Goal: Task Accomplishment & Management: Manage account settings

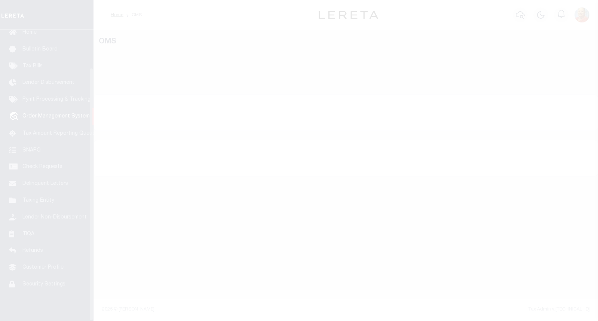
scroll to position [43, 0]
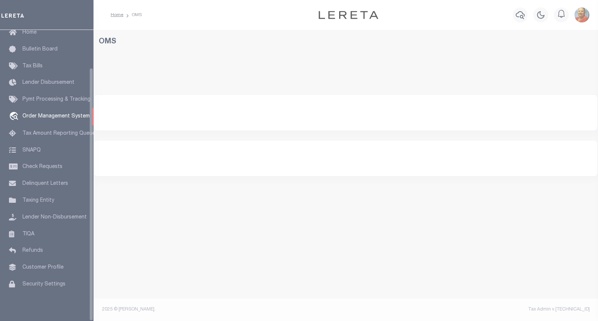
select select "200"
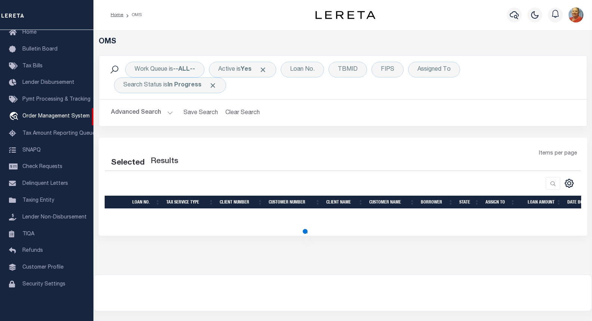
select select "200"
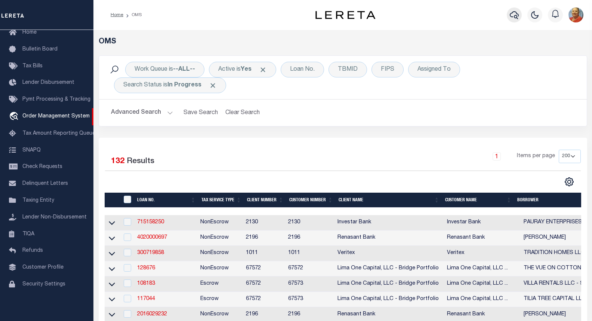
click at [514, 17] on icon "button" at bounding box center [514, 14] width 9 height 9
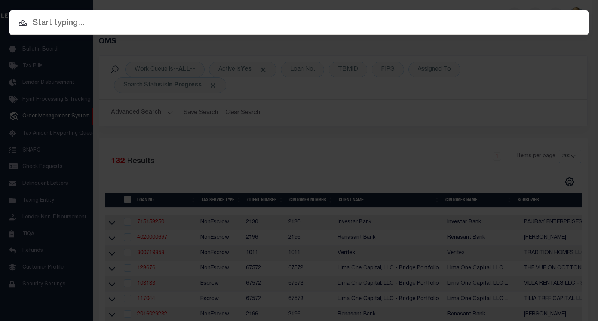
click at [89, 27] on input "text" at bounding box center [298, 23] width 579 height 13
paste input "10020564"
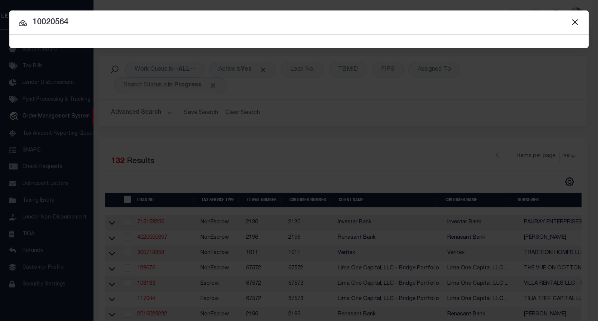
type input "10020564"
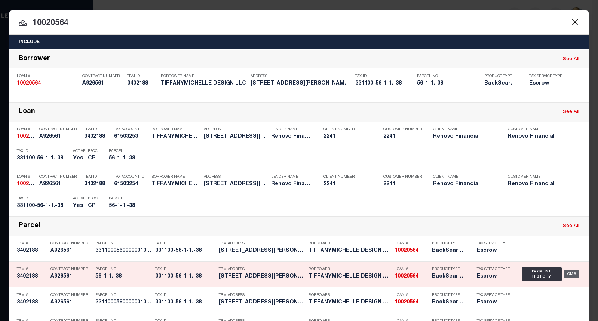
click at [567, 275] on div "OMS" at bounding box center [571, 274] width 15 height 8
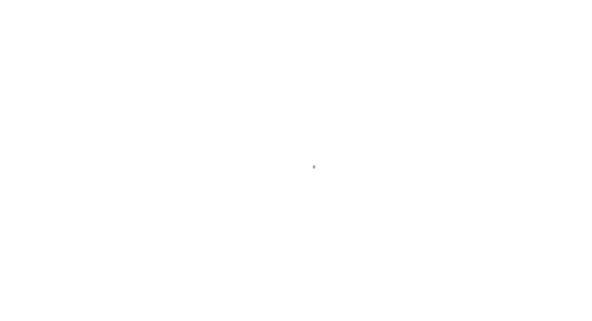
select select "10"
select select "Escrow"
type input "[STREET_ADDRESS][PERSON_NAME]"
type input "33110005600000010010000038"
type input "[GEOGRAPHIC_DATA]"
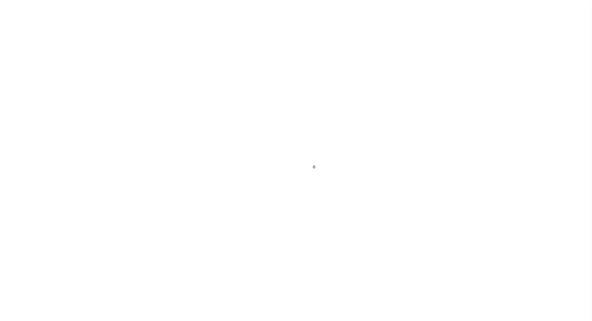
type input "a0kUS000007eCL2"
type input "NY"
select select
type textarea "Liability Limited to Customer Provided Parcel"
select select "25067"
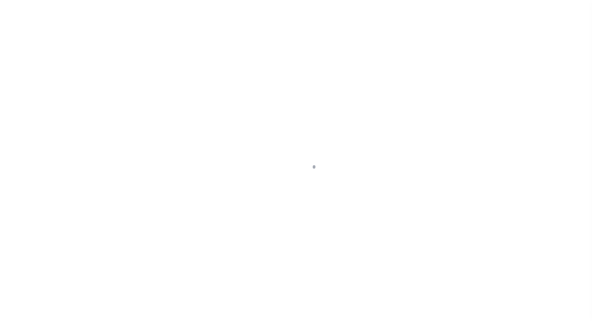
select select
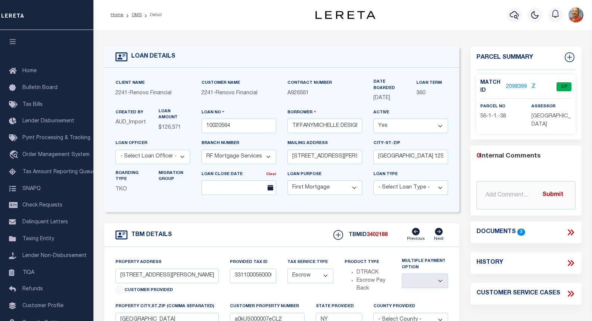
click at [521, 85] on link "2098399" at bounding box center [516, 87] width 21 height 8
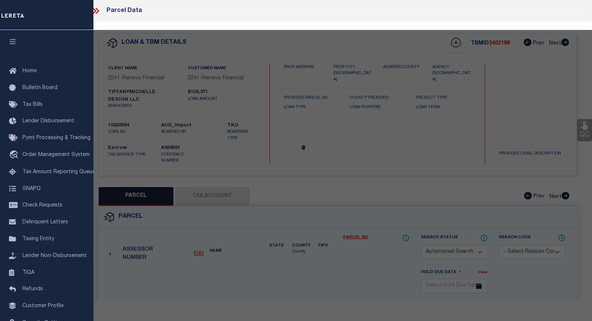
checkbox input "false"
select select "CP"
type input "TIFFANYMICHELLE DESIGN LLC"
select select "AGW"
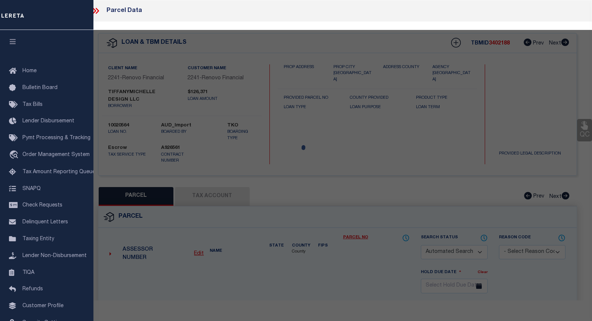
select select
type input "424 CARPENTER AVE UNIT 15"
checkbox input "false"
type input "NEWBURGH, NY 12550"
type textarea "Northwood Village 2-15 Condo Bldg 2 Unit 15"
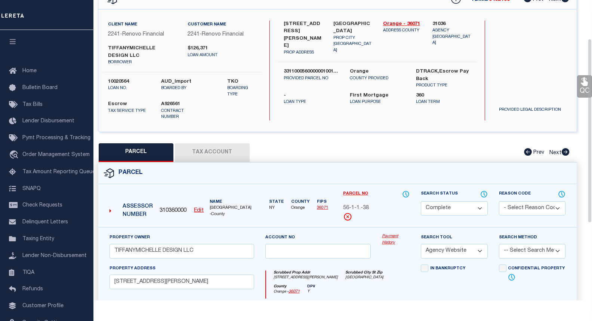
scroll to position [75, 0]
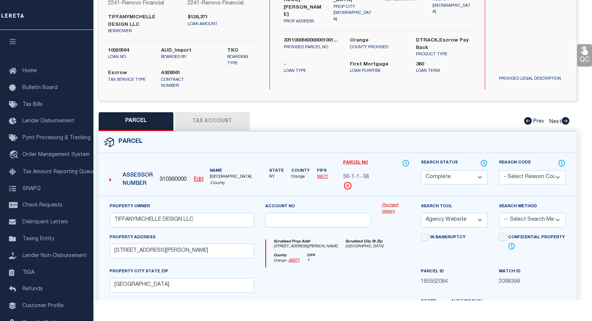
click at [394, 202] on link "Payment History" at bounding box center [396, 208] width 28 height 12
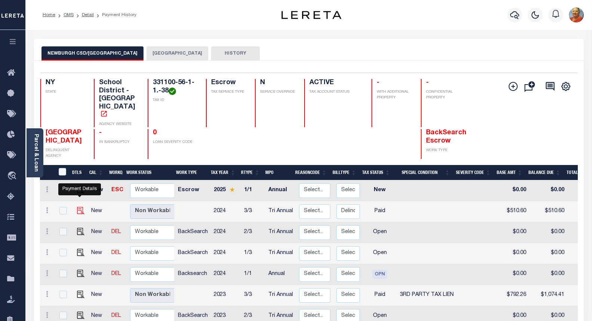
click at [82, 207] on img "" at bounding box center [80, 210] width 7 height 7
checkbox input "true"
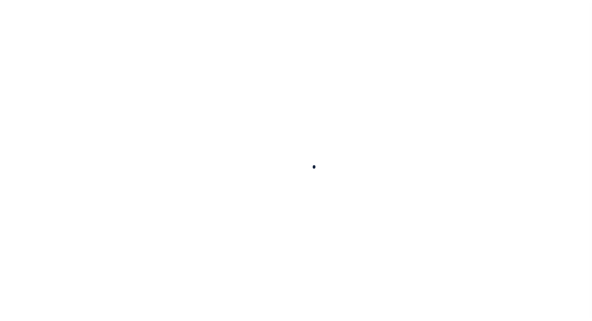
checkbox input "false"
type textarea "Delinquent Payable to City, not CSD Mail to : 83 BROADWAY , NEWBURGH, NY, 12550…"
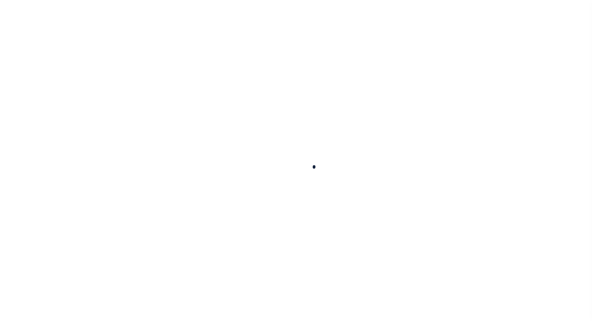
type input "5928"
type input "Tri Annual"
type input "08/14/2025"
select select "PYD"
type input "0"
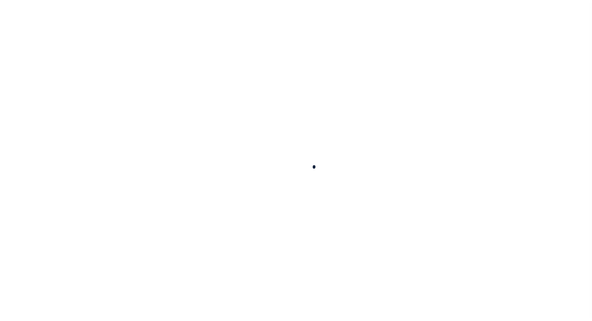
type input "$510.6"
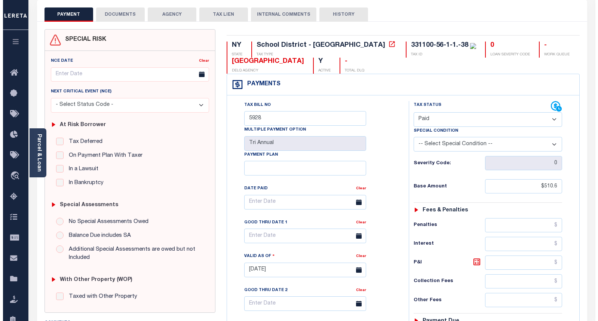
scroll to position [37, 0]
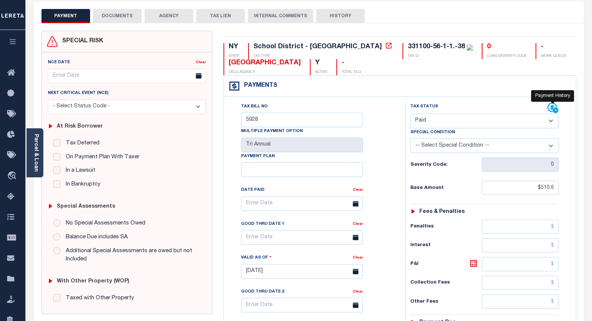
click at [555, 108] on icon at bounding box center [556, 110] width 6 height 6
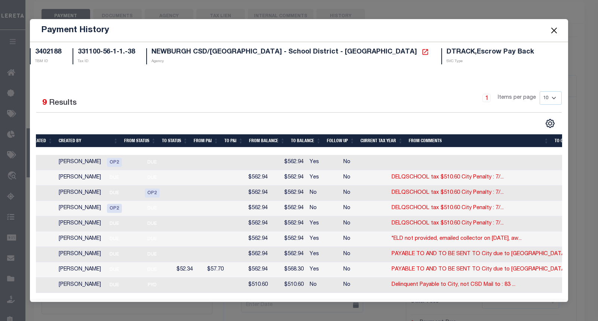
scroll to position [0, 0]
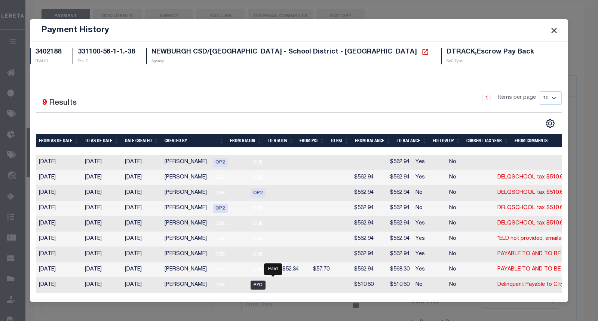
click at [266, 284] on span "PYD" at bounding box center [258, 285] width 15 height 9
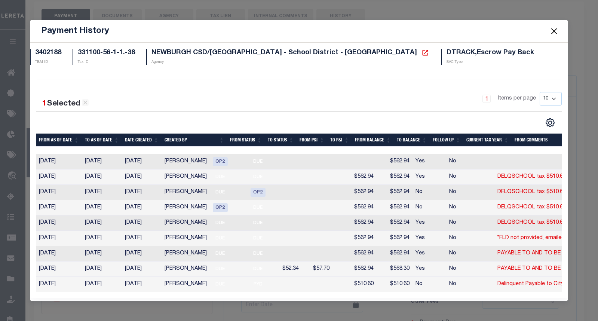
click at [554, 27] on button "Close" at bounding box center [554, 31] width 10 height 10
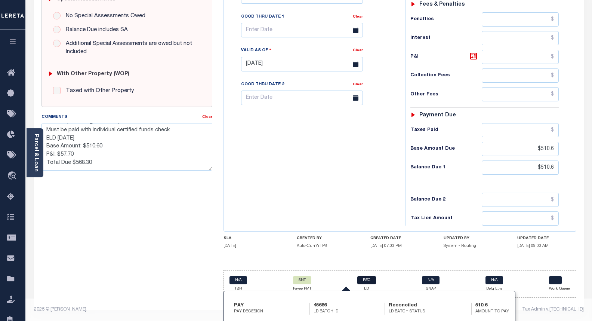
click at [369, 282] on link "REC" at bounding box center [367, 280] width 19 height 8
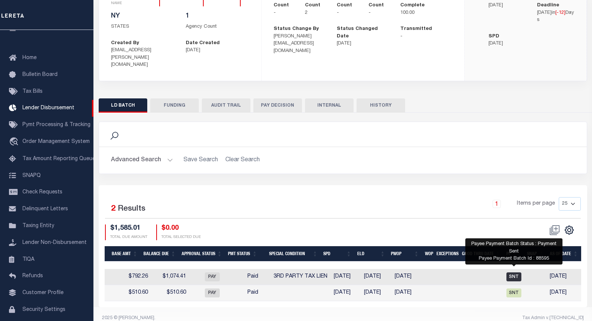
click at [517, 272] on span "SNT" at bounding box center [514, 276] width 15 height 9
checkbox input "true"
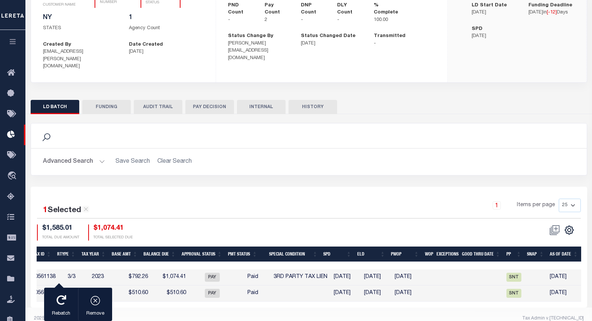
click at [319, 168] on div "Search Advanced Search Save Search Clear Search Is Is" at bounding box center [309, 155] width 568 height 64
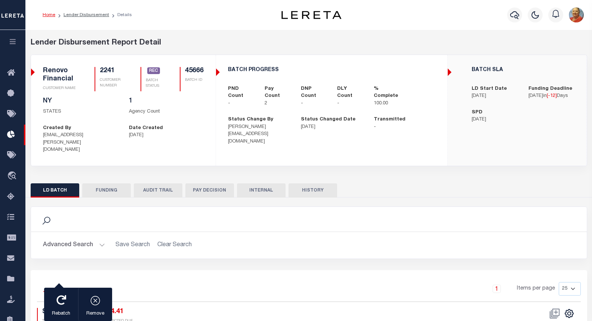
click at [270, 183] on button "INTERNAL" at bounding box center [261, 190] width 49 height 14
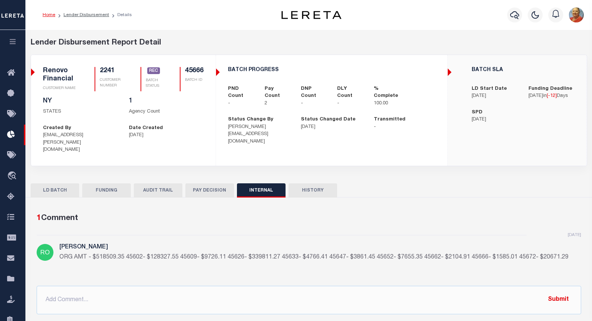
click at [316, 183] on button "HISTORY" at bounding box center [313, 190] width 49 height 14
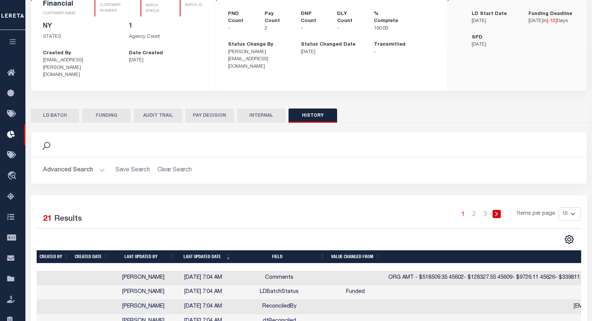
click at [111, 108] on button "FUNDING" at bounding box center [106, 115] width 49 height 14
type input "$1,585.01"
type input "$0"
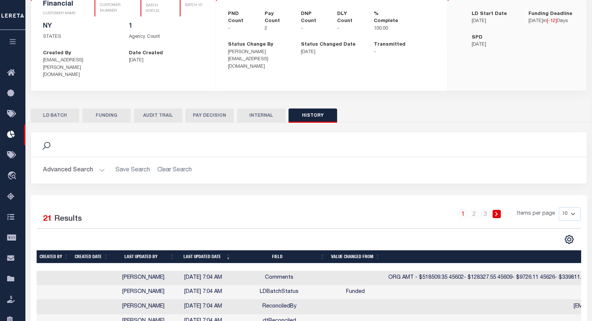
type input "[DATE]"
type input "20250819MMQFMP2700320008191718FT03"
type input "[DATE]"
select select "100"
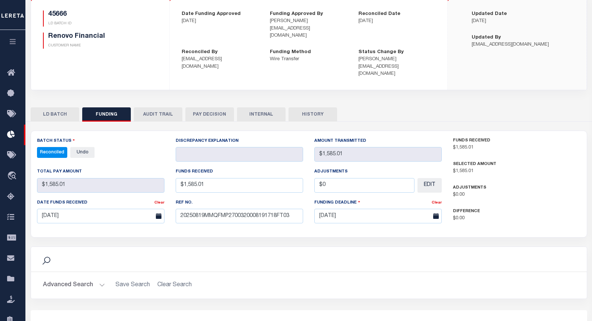
select select "100"
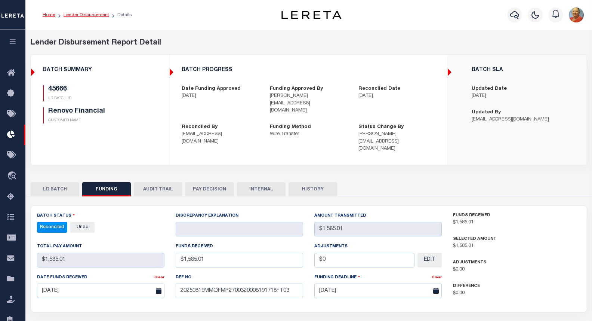
click at [102, 15] on link "Lender Disbursement" at bounding box center [87, 15] width 46 height 4
checkbox input "true"
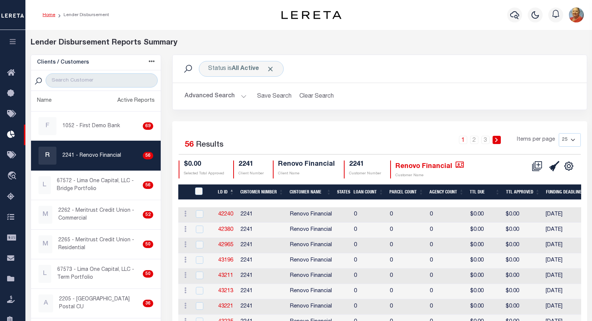
click at [50, 15] on link "Home" at bounding box center [49, 15] width 13 height 4
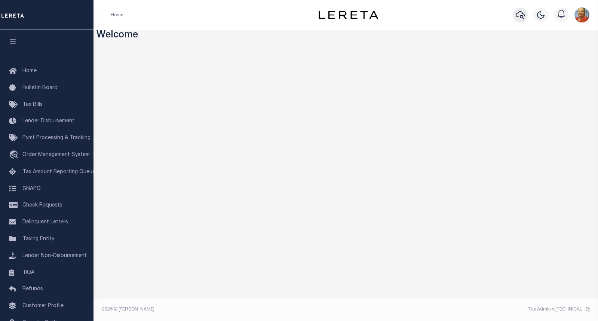
click at [523, 16] on icon "button" at bounding box center [520, 15] width 9 height 8
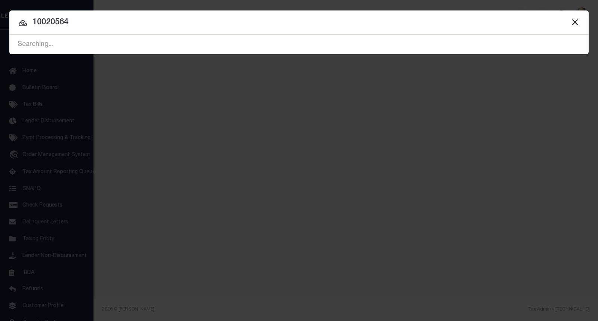
type input "10020564"
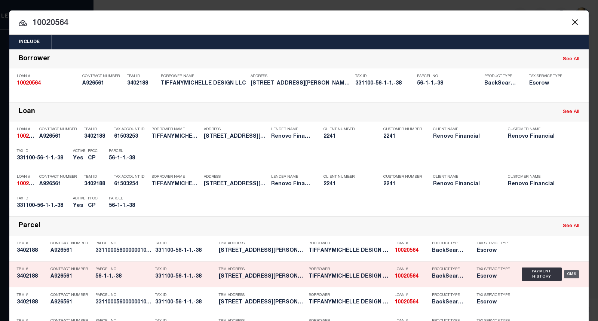
click at [572, 273] on div "OMS" at bounding box center [571, 274] width 15 height 8
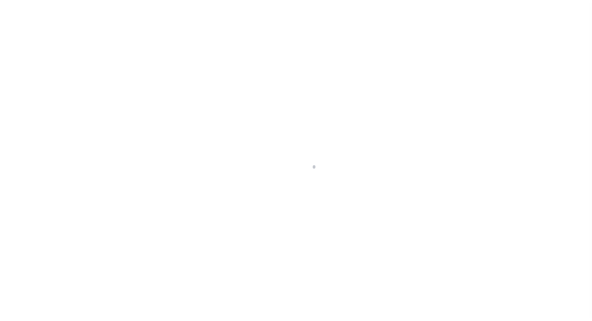
select select "25067"
select select "10"
select select "Escrow"
type input "[STREET_ADDRESS][PERSON_NAME]"
type input "33110005600000010010000038"
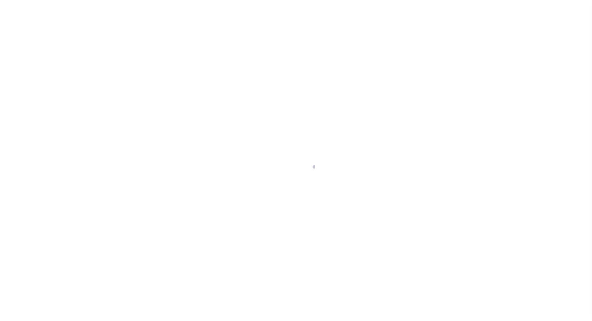
type input "[GEOGRAPHIC_DATA]"
type input "a0kUS000007eCL2"
type input "NY"
select select
type textarea "Liability Limited to Customer Provided Parcel"
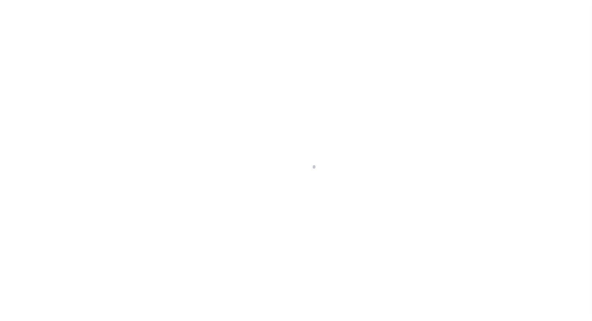
select select
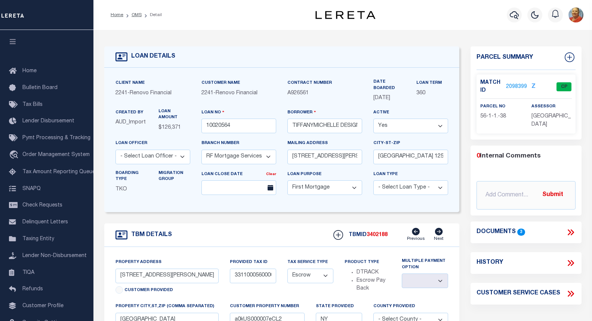
click at [525, 85] on link "2098399" at bounding box center [516, 87] width 21 height 8
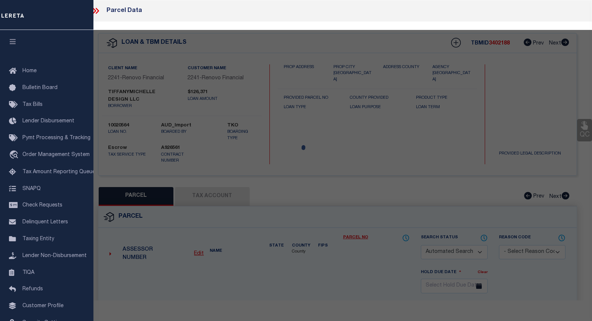
checkbox input "false"
select select "CP"
type input "TIFFANYMICHELLE DESIGN LLC"
select select "AGW"
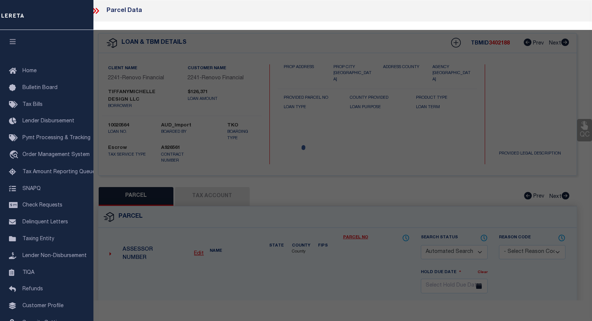
select select
type input "424 CARPENTER AVE UNIT 15"
checkbox input "false"
type input "NEWBURGH, NY 12550"
type textarea "Northwood Village 2-15 Condo Bldg 2 Unit 15"
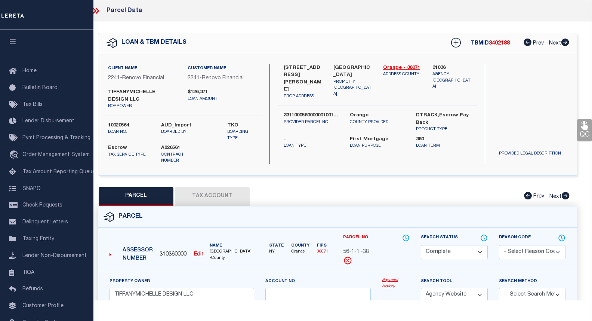
click at [210, 189] on button "Tax Account" at bounding box center [212, 196] width 75 height 19
select select "100"
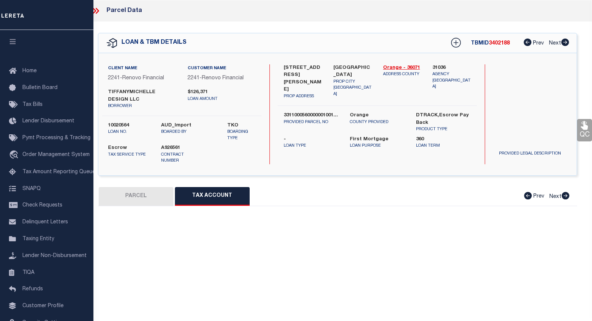
select select "100"
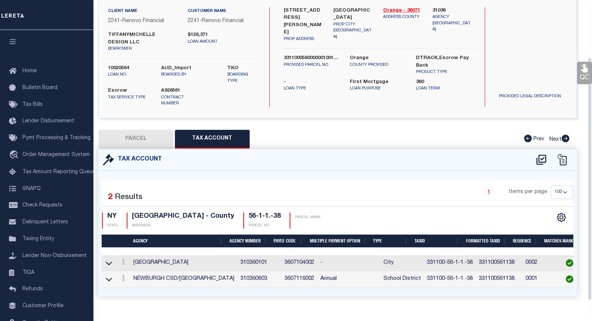
scroll to position [70, 0]
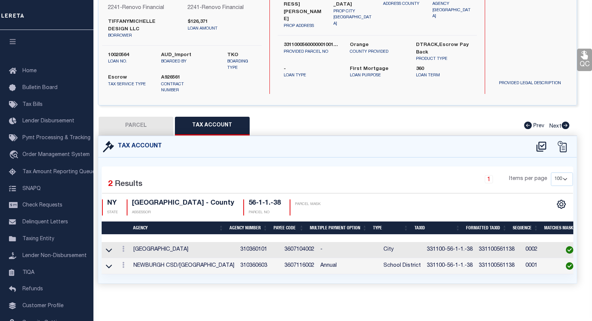
click at [133, 118] on button "PARCEL" at bounding box center [136, 126] width 75 height 19
select select "AS"
select select
checkbox input "false"
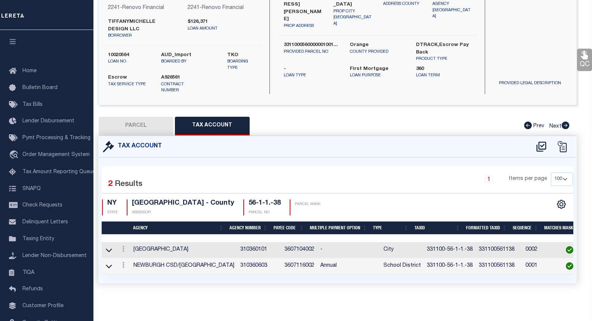
select select "CP"
type input "TIFFANYMICHELLE DESIGN LLC"
select select "AGW"
select select
type input "424 CARPENTER AVE UNIT 15"
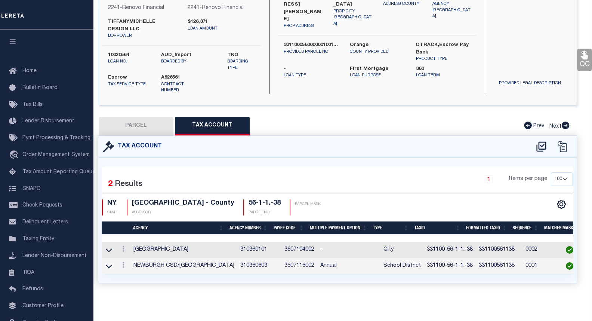
checkbox input "false"
type input "NEWBURGH, NY 12550"
type textarea "Northwood Village 2-15 Condo Bldg 2 Unit 15"
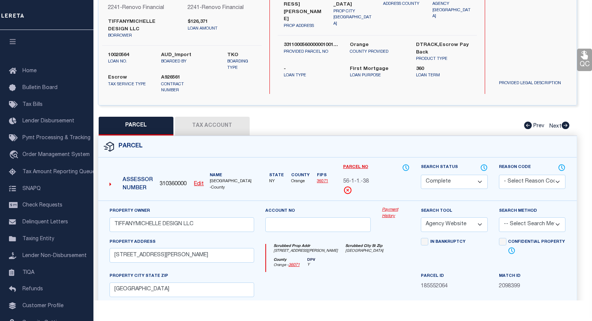
click at [389, 207] on link "Payment History" at bounding box center [396, 213] width 28 height 12
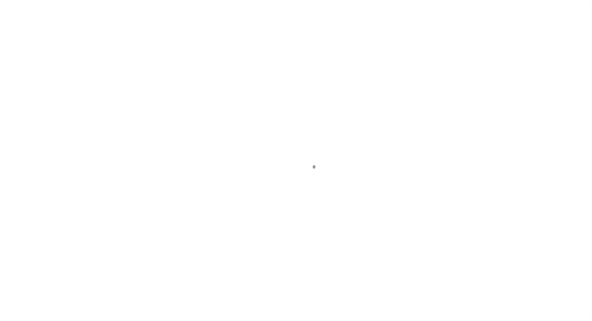
select select "CP"
select select "AGW"
select select "25067"
select select "10"
select select "Escrow"
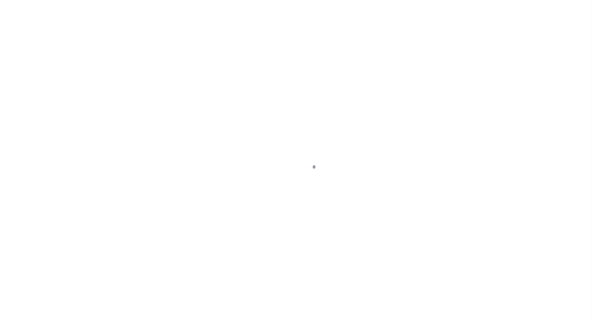
select select
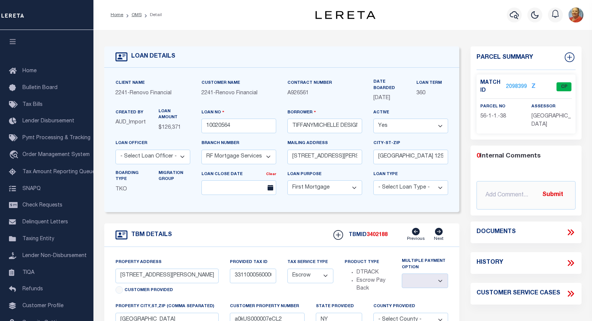
click at [519, 86] on link "2098399" at bounding box center [516, 87] width 21 height 8
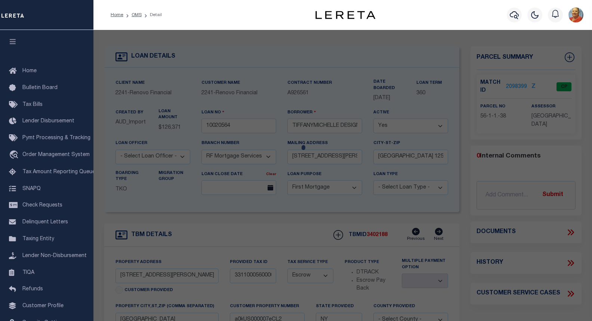
select select "AS"
select select
checkbox input "false"
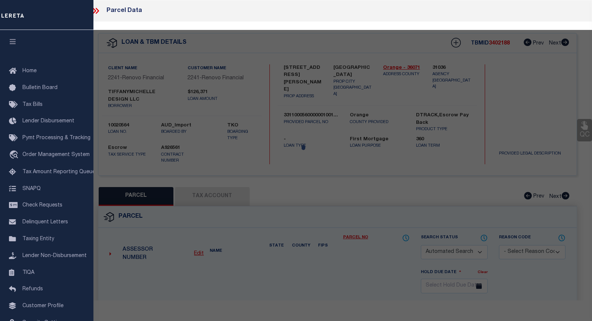
select select "CP"
type input "TIFFANYMICHELLE DESIGN LLC"
select select "AGW"
select select
type input "424 CARPENTER AVE UNIT 15"
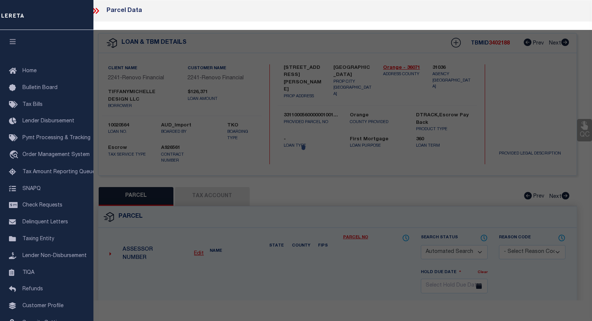
checkbox input "false"
type input "NEWBURGH, NY 12550"
type textarea "Northwood Village 2-15 Condo Bldg 2 Unit 15"
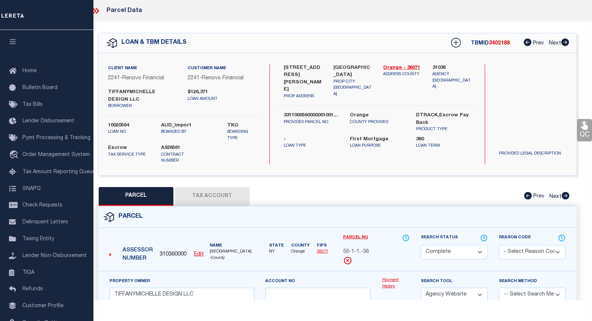
click at [388, 277] on link "Payment History" at bounding box center [396, 283] width 28 height 12
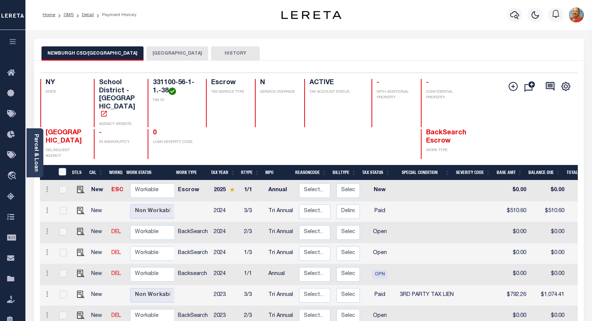
click at [110, 201] on td at bounding box center [117, 211] width 19 height 21
checkbox input "true"
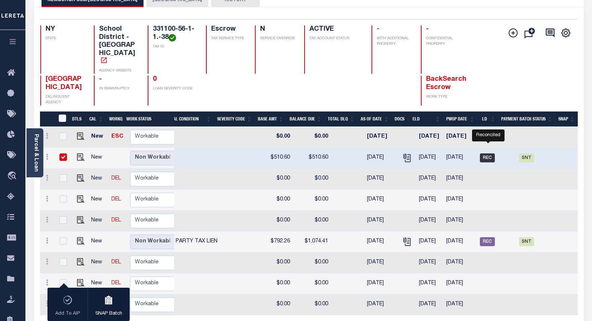
click at [491, 153] on span "REC" at bounding box center [487, 157] width 15 height 9
checkbox input "false"
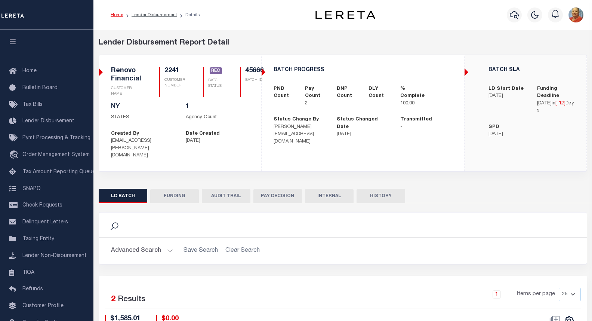
click at [263, 72] on div "BATCH PROGRESS PND Count - Pay Count 2 DNP Count - DLY Count - -" at bounding box center [363, 106] width 203 height 102
click at [380, 189] on button "HISTORY" at bounding box center [381, 196] width 49 height 14
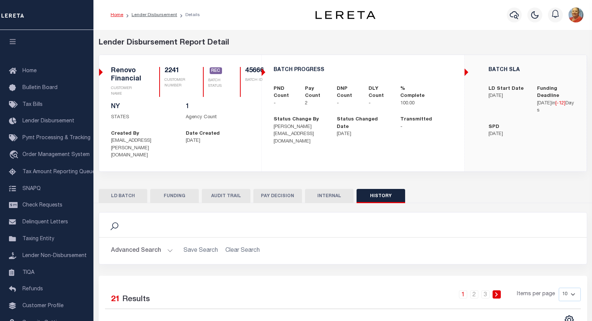
click at [330, 189] on button "INTERNAL" at bounding box center [329, 196] width 49 height 14
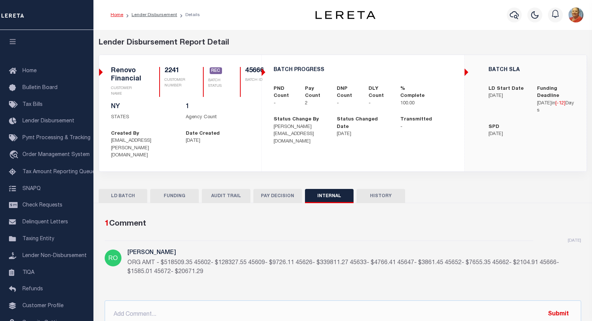
click at [267, 189] on button "PAY DECISION" at bounding box center [278, 196] width 49 height 14
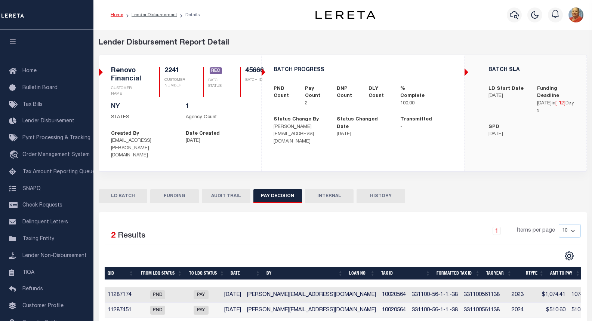
click at [227, 189] on button "AUDIT TRAIL" at bounding box center [226, 196] width 49 height 14
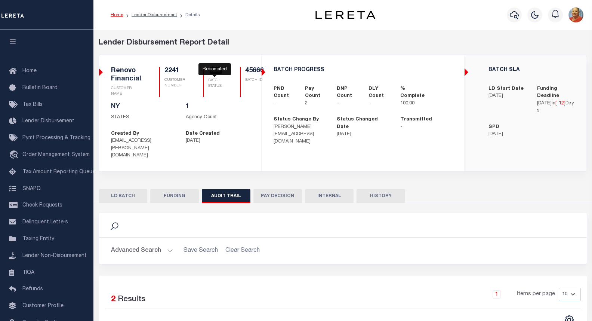
click at [215, 71] on span "REC" at bounding box center [216, 70] width 13 height 7
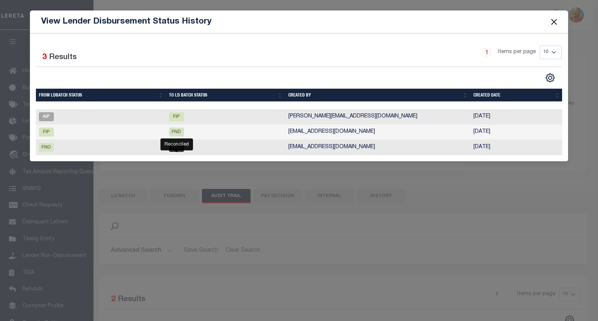
click at [173, 148] on span "REC" at bounding box center [176, 147] width 15 height 9
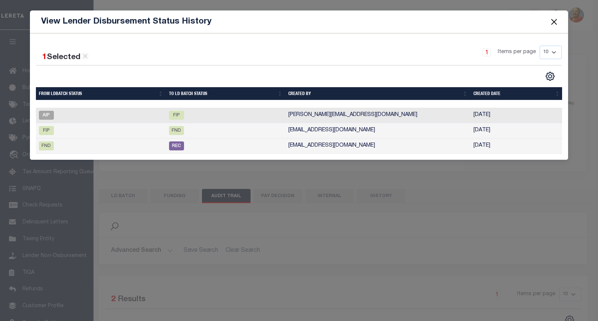
click at [554, 24] on button "Close" at bounding box center [554, 22] width 10 height 10
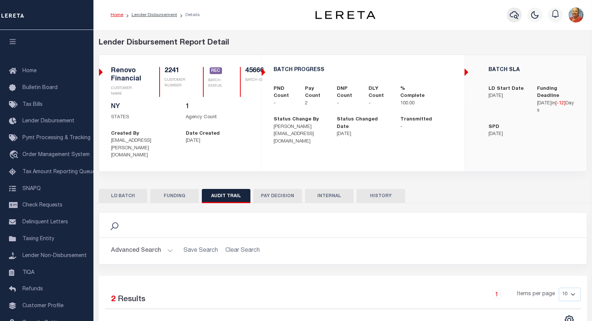
click at [515, 13] on icon "button" at bounding box center [514, 14] width 9 height 9
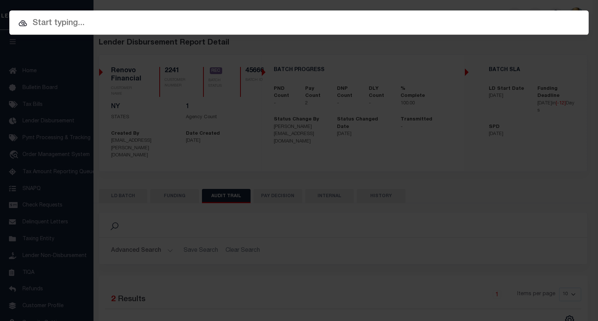
click at [46, 20] on input "text" at bounding box center [298, 23] width 579 height 13
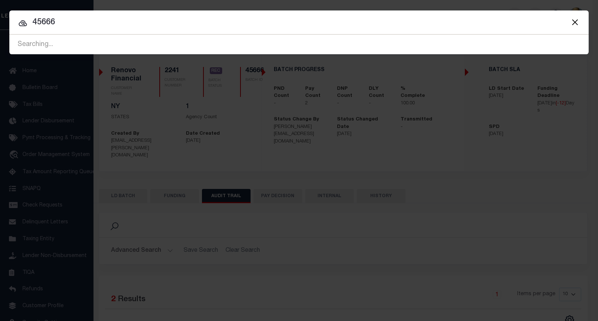
type input "45666"
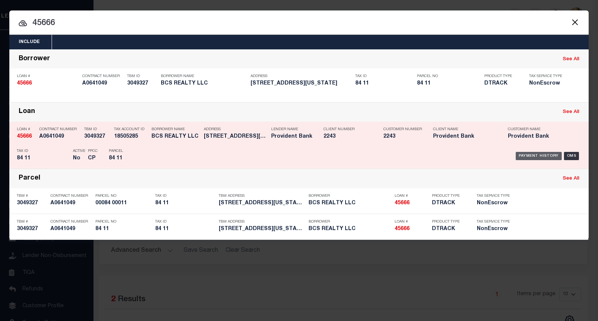
click at [546, 154] on div "Payment History" at bounding box center [539, 156] width 46 height 8
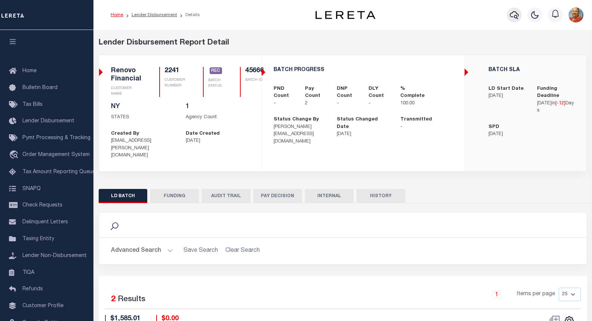
click at [518, 16] on icon "button" at bounding box center [514, 14] width 9 height 9
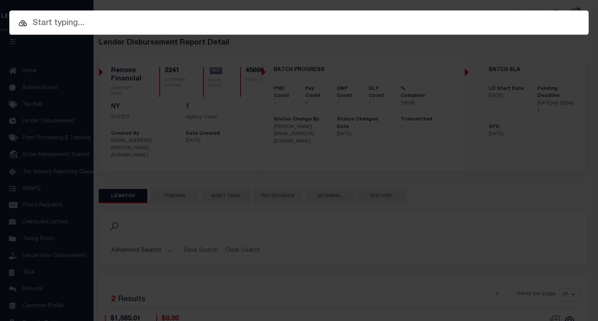
click at [44, 22] on input "text" at bounding box center [298, 23] width 579 height 13
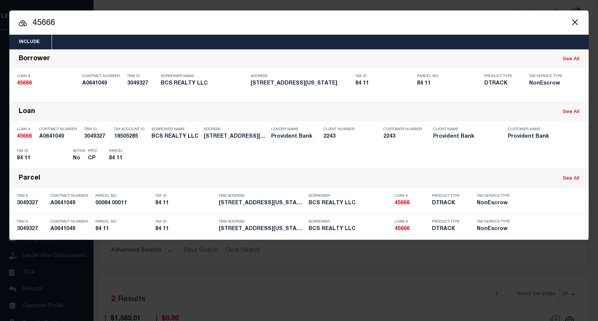
drag, startPoint x: 56, startPoint y: 21, endPoint x: 25, endPoint y: 21, distance: 30.7
click at [25, 49] on div "45666 45666 Borrower See All Loan # 45666 Contract Number A0641049 TBM ID 30493…" at bounding box center [298, 144] width 579 height 190
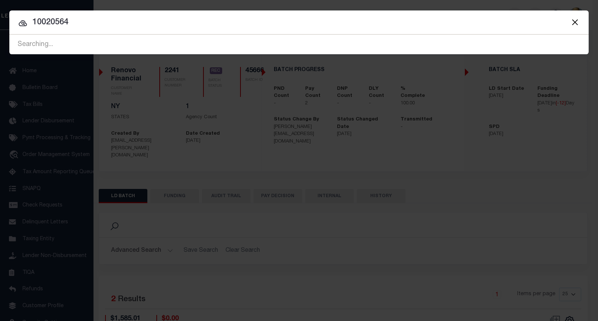
type input "10020564"
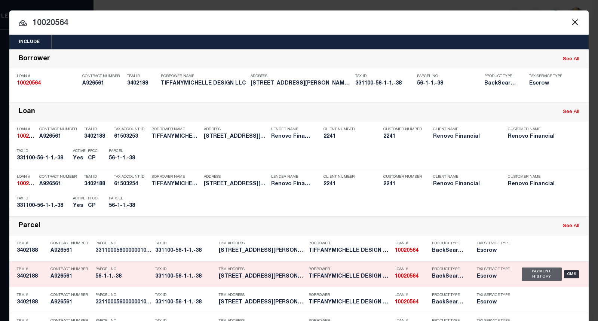
click at [541, 274] on div "Payment History" at bounding box center [542, 273] width 40 height 13
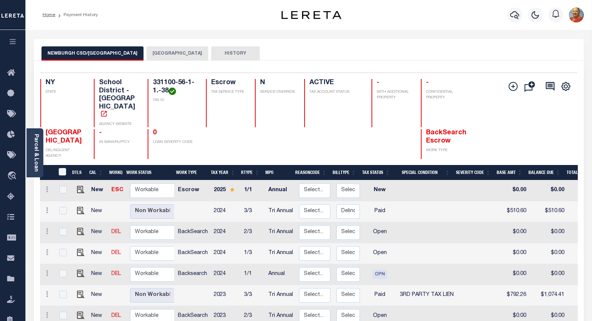
click at [150, 52] on button "[GEOGRAPHIC_DATA]" at bounding box center [178, 53] width 62 height 14
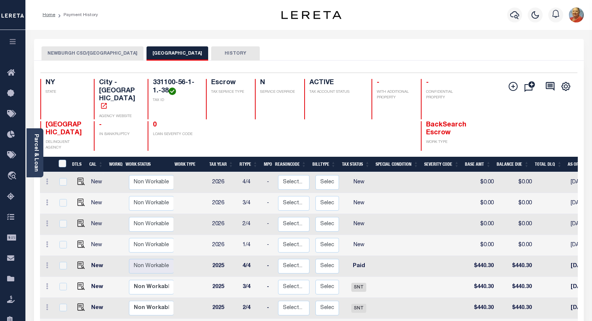
click at [89, 56] on button "NEWBURGH CSD/[GEOGRAPHIC_DATA]" at bounding box center [93, 53] width 102 height 14
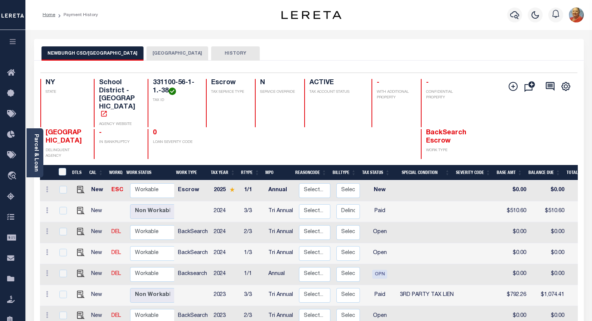
click at [195, 201] on td at bounding box center [193, 211] width 36 height 21
checkbox input "true"
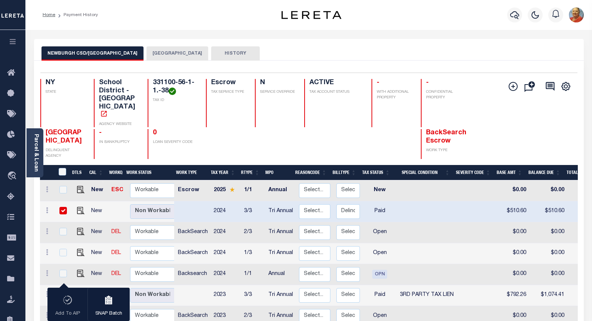
scroll to position [1, 0]
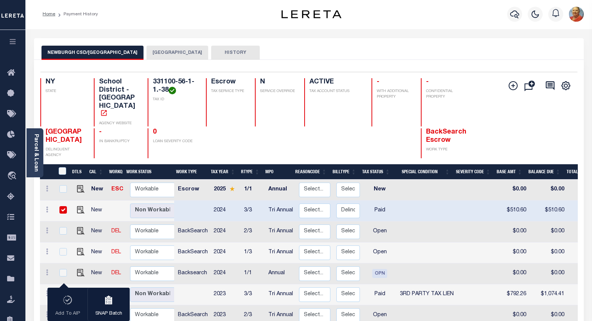
click at [221, 52] on button "HISTORY" at bounding box center [235, 53] width 49 height 14
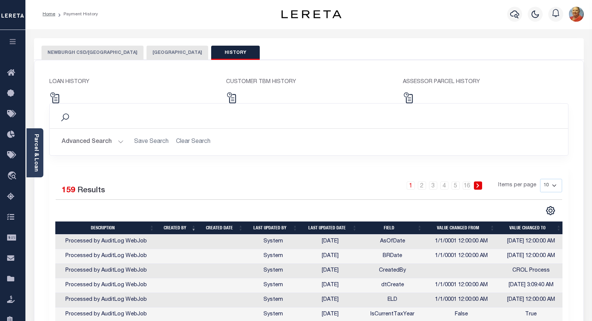
click at [101, 53] on button "NEWBURGH CSD/[GEOGRAPHIC_DATA]" at bounding box center [93, 53] width 102 height 14
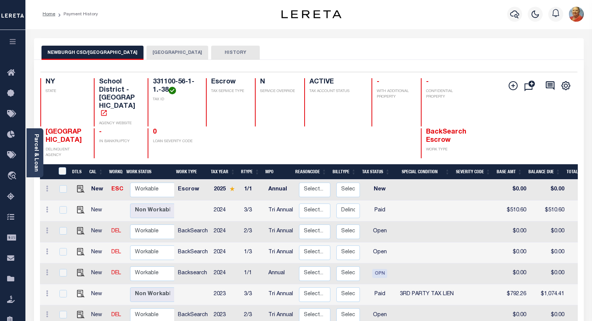
click at [188, 200] on td at bounding box center [193, 210] width 36 height 21
checkbox input "true"
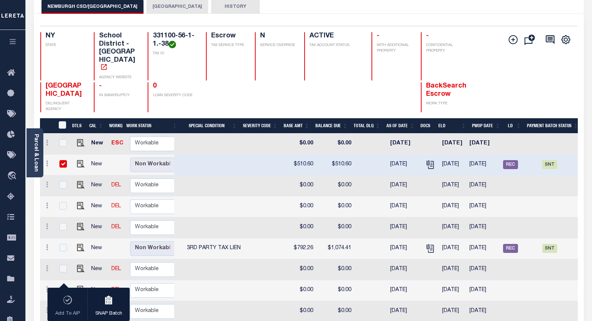
scroll to position [0, 239]
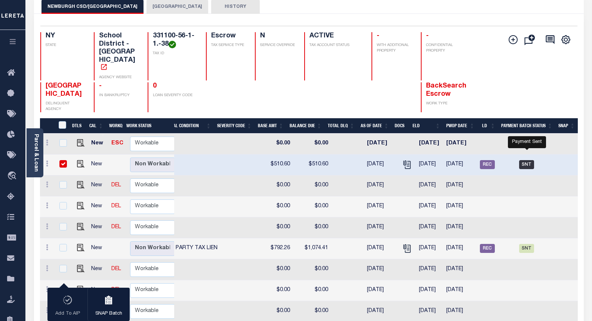
click at [527, 160] on span "SNT" at bounding box center [527, 164] width 15 height 9
checkbox input "false"
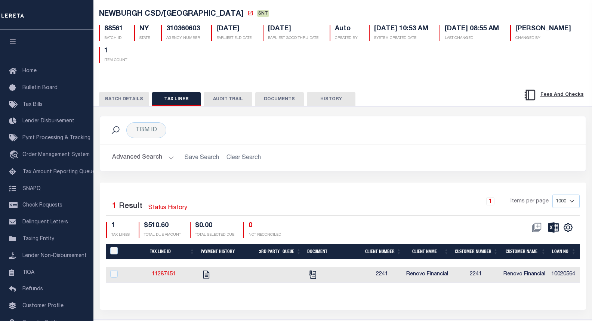
scroll to position [37, 0]
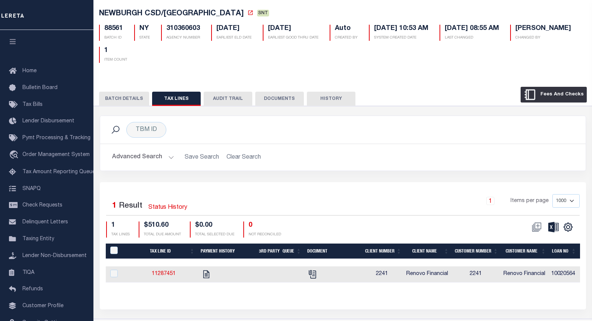
click at [546, 94] on button "Fees And Checks" at bounding box center [554, 95] width 66 height 16
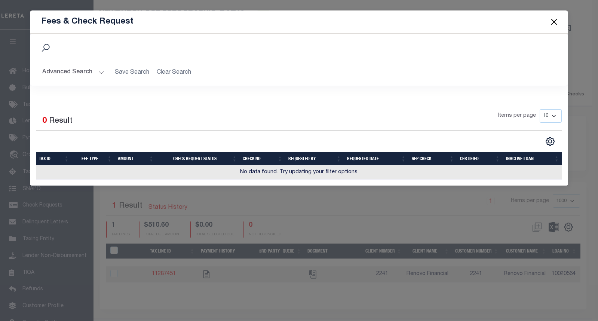
click at [559, 21] on button "Close" at bounding box center [554, 22] width 10 height 10
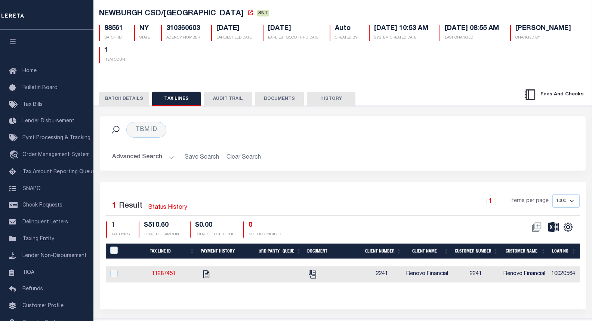
click at [138, 101] on button "BATCH DETAILS" at bounding box center [124, 99] width 50 height 14
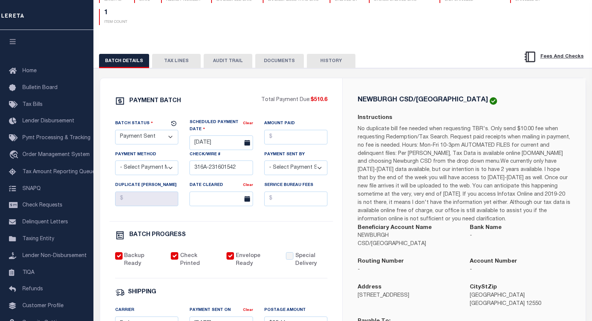
scroll to position [75, 0]
drag, startPoint x: 242, startPoint y: 171, endPoint x: 195, endPoint y: 172, distance: 47.2
click at [195, 172] on input "316A-231601542" at bounding box center [222, 168] width 64 height 15
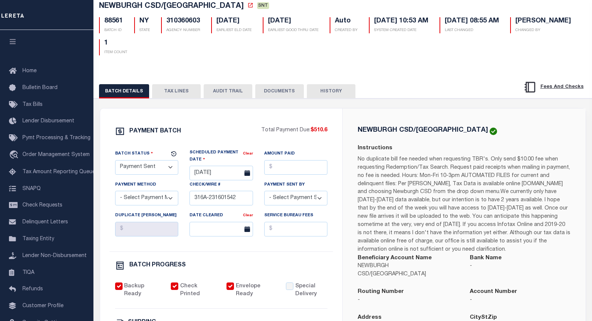
scroll to position [43, 0]
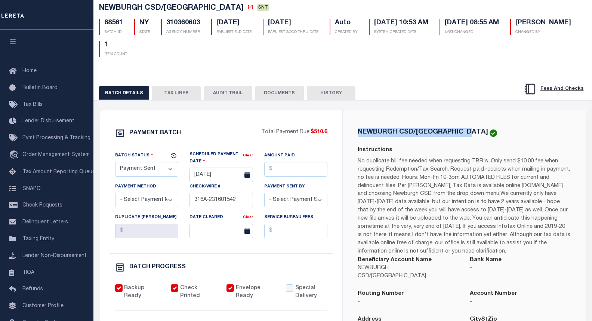
drag, startPoint x: 474, startPoint y: 132, endPoint x: 356, endPoint y: 136, distance: 117.9
click at [356, 136] on div "NEWBURGH CSD/NEWBURGH CITY Instructions Beneficiary Account Name NEWBURGH CSD/N…" at bounding box center [464, 268] width 225 height 281
copy h5 "NEWBURGH CSD/NEWBURGH CITY"
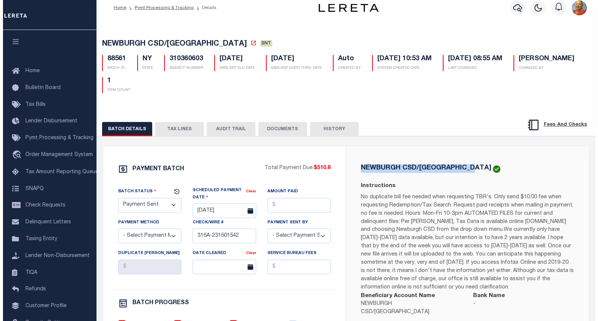
scroll to position [0, 0]
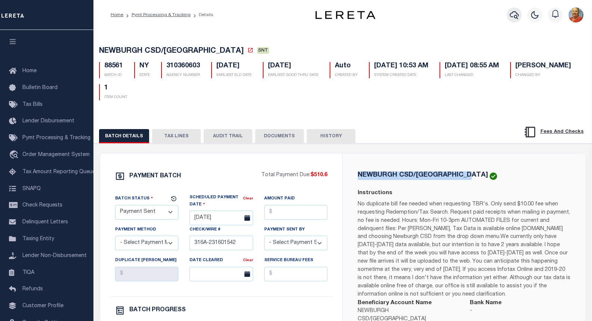
click at [511, 16] on icon "button" at bounding box center [514, 15] width 9 height 8
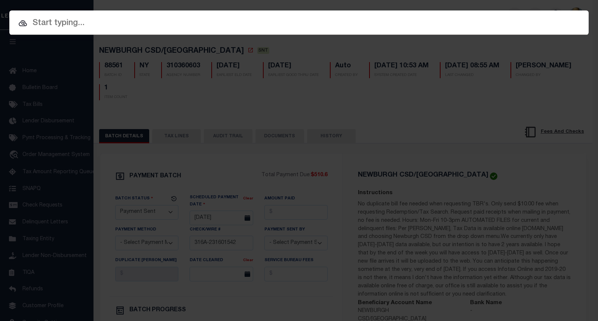
click at [79, 24] on input "text" at bounding box center [298, 23] width 579 height 13
paste input "10011275"
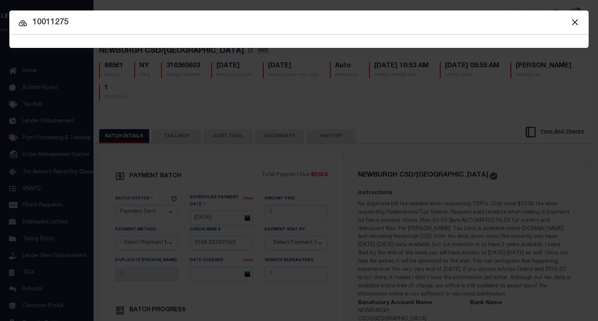
type input "10011275"
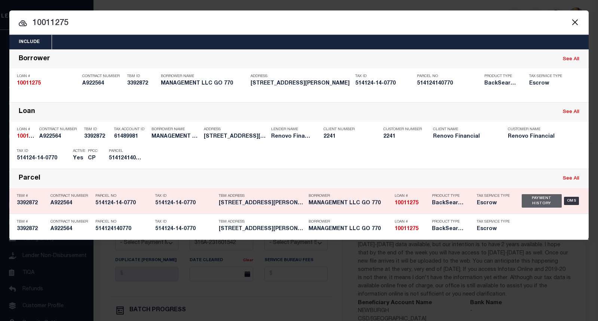
click at [547, 198] on div "Payment History" at bounding box center [542, 200] width 40 height 13
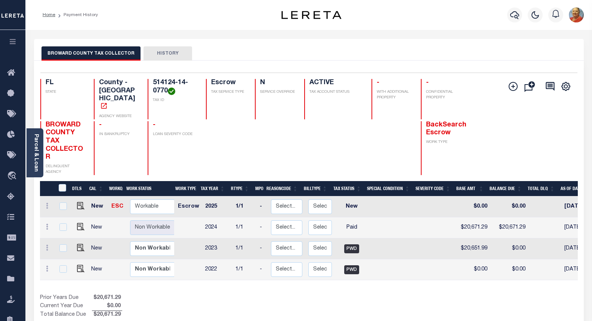
click at [401, 217] on td at bounding box center [393, 227] width 49 height 21
checkbox input "true"
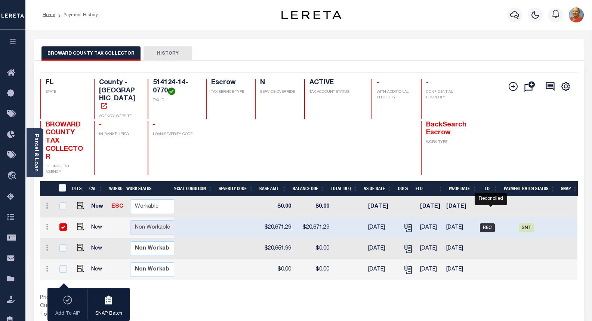
click at [492, 223] on span "REC" at bounding box center [487, 227] width 15 height 9
checkbox input "false"
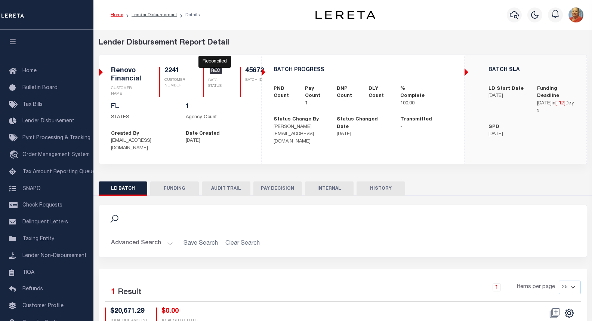
click at [213, 73] on span "REC" at bounding box center [216, 70] width 13 height 7
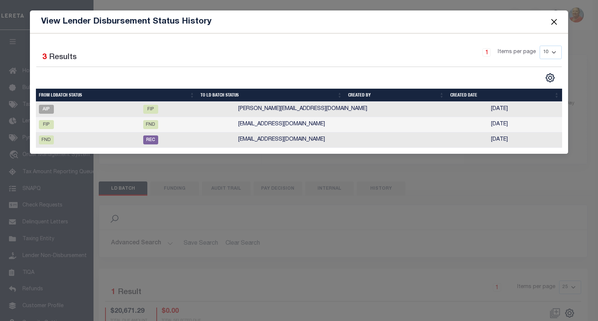
click at [557, 22] on button "Close" at bounding box center [554, 22] width 10 height 10
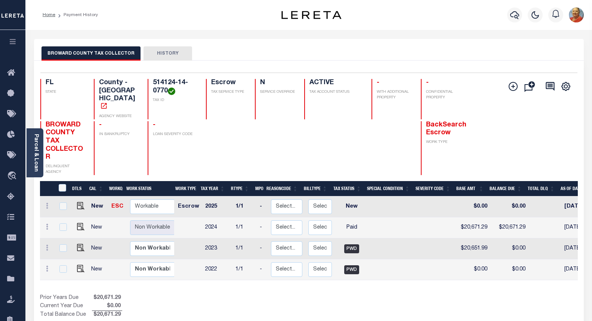
click at [391, 217] on td at bounding box center [393, 227] width 49 height 21
checkbox input "true"
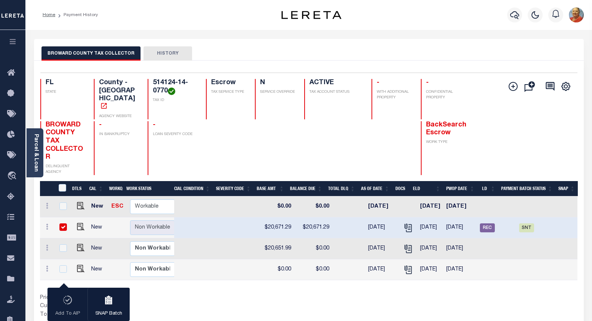
click at [173, 54] on button "HISTORY" at bounding box center [168, 53] width 49 height 14
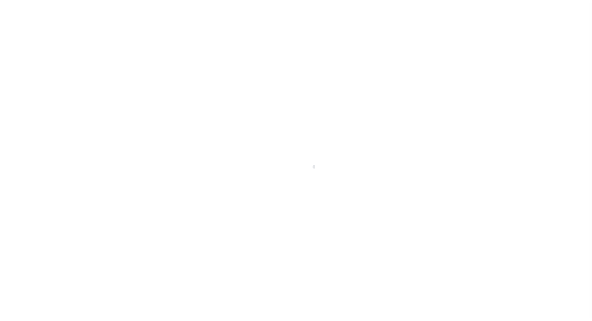
select select
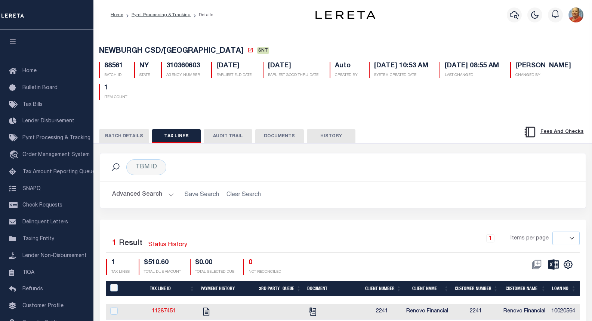
click at [333, 135] on button "HISTORY" at bounding box center [331, 136] width 49 height 14
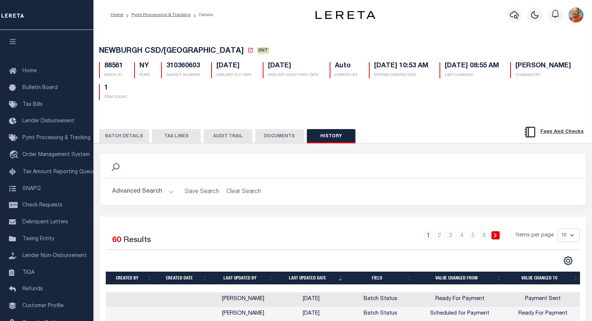
click at [177, 138] on button "TAX LINES" at bounding box center [176, 136] width 49 height 14
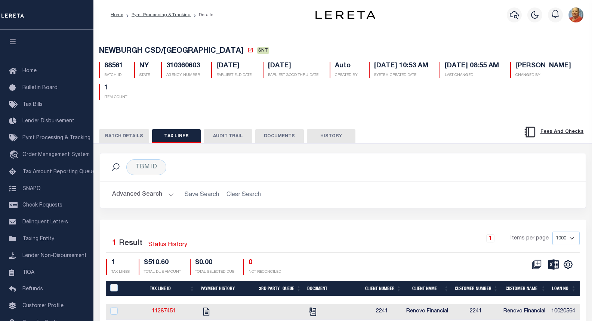
click at [132, 138] on button "BATCH DETAILS" at bounding box center [124, 136] width 50 height 14
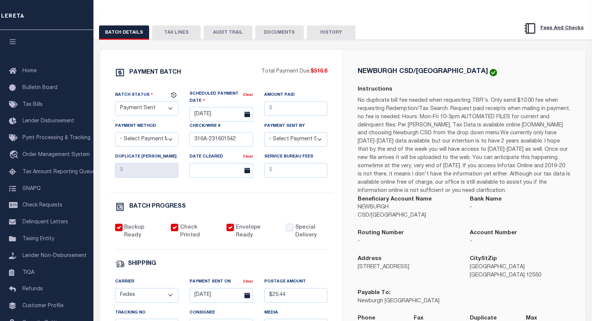
scroll to position [112, 0]
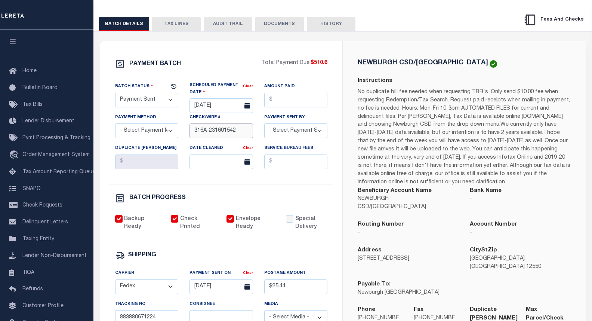
drag, startPoint x: 239, startPoint y: 135, endPoint x: 193, endPoint y: 132, distance: 46.1
click at [193, 132] on input "316A-231601542" at bounding box center [222, 130] width 64 height 15
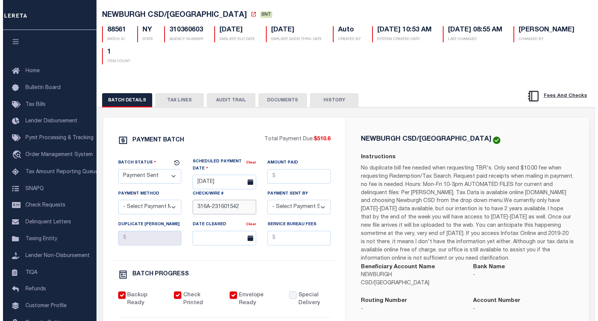
scroll to position [0, 0]
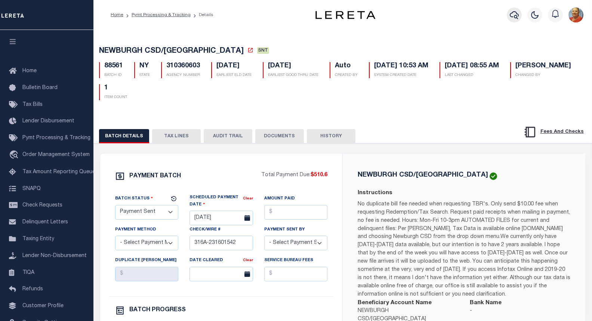
click at [518, 15] on icon "button" at bounding box center [514, 14] width 9 height 9
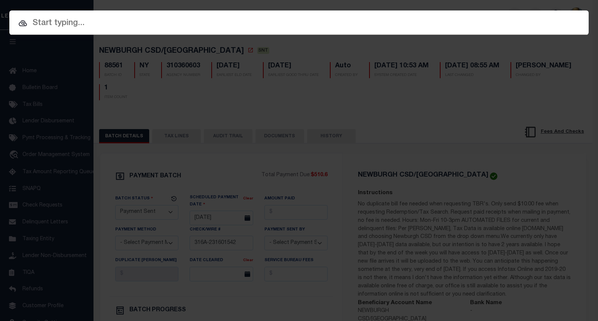
click at [71, 22] on input "text" at bounding box center [298, 23] width 579 height 13
paste input "10011275"
type input "10011275"
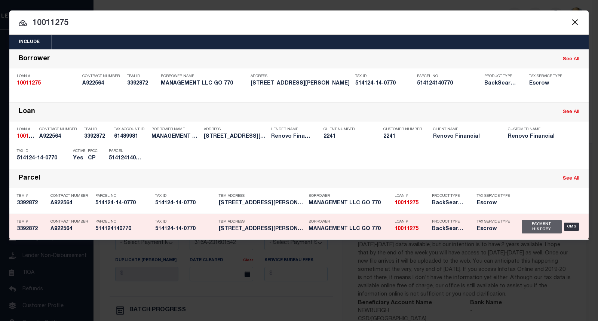
click at [545, 225] on div "Payment History" at bounding box center [542, 226] width 40 height 13
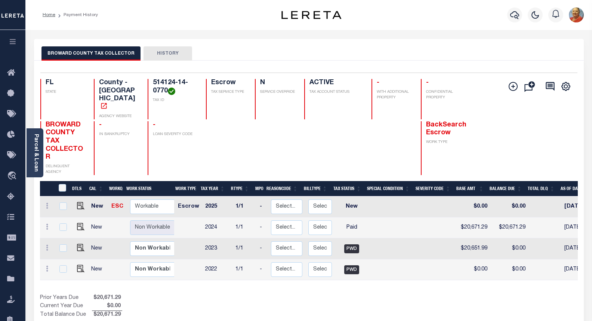
click at [388, 217] on td at bounding box center [393, 227] width 49 height 21
checkbox input "true"
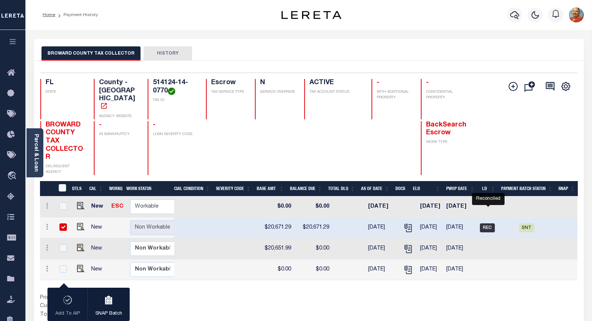
click at [486, 223] on span "REC" at bounding box center [487, 227] width 15 height 9
checkbox input "false"
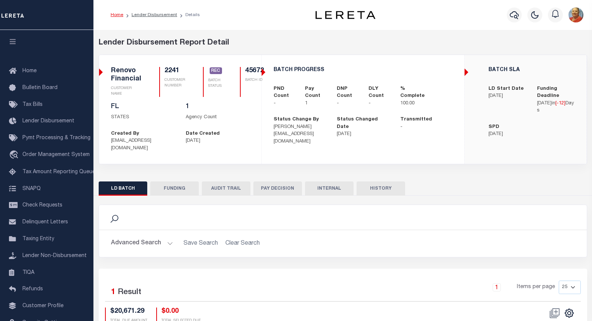
click at [218, 181] on button "AUDIT TRAIL" at bounding box center [226, 188] width 49 height 14
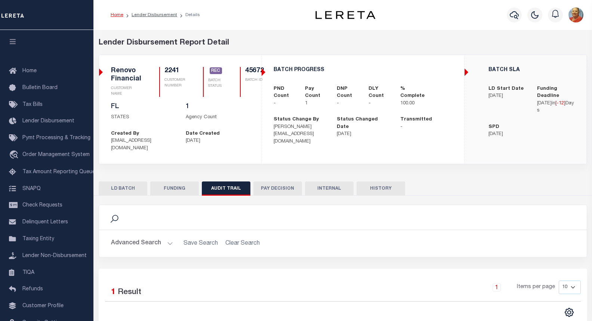
click at [117, 181] on button "LD BATCH" at bounding box center [123, 188] width 49 height 14
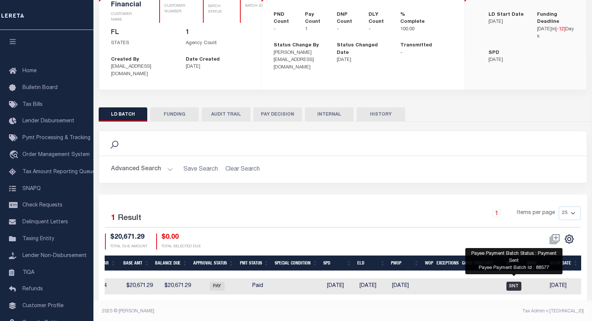
click at [516, 282] on span "SNT" at bounding box center [514, 286] width 15 height 9
checkbox input "true"
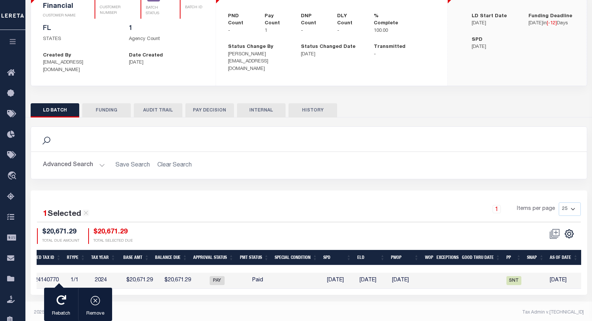
click at [169, 107] on button "AUDIT TRAIL" at bounding box center [158, 110] width 49 height 14
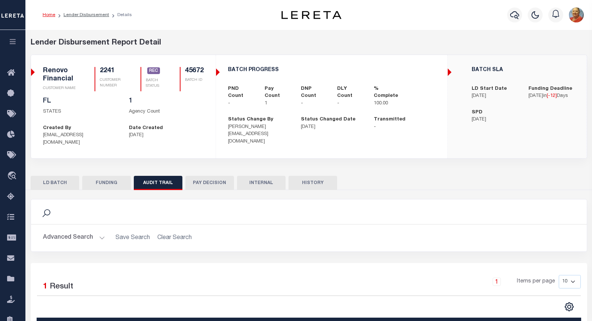
click at [58, 177] on button "LD BATCH" at bounding box center [55, 183] width 49 height 14
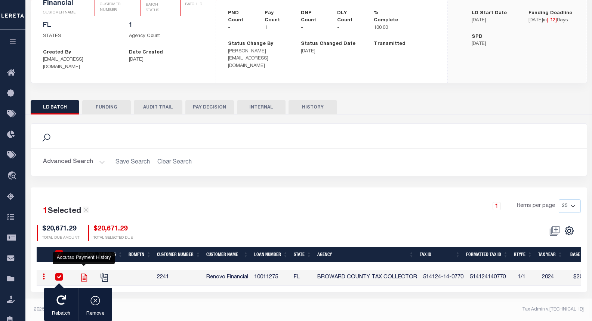
click at [81, 274] on icon "" at bounding box center [84, 278] width 6 height 8
checkbox input "false"
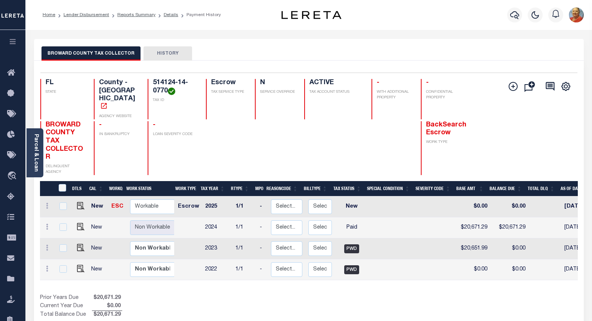
click at [165, 49] on button "HISTORY" at bounding box center [168, 53] width 49 height 14
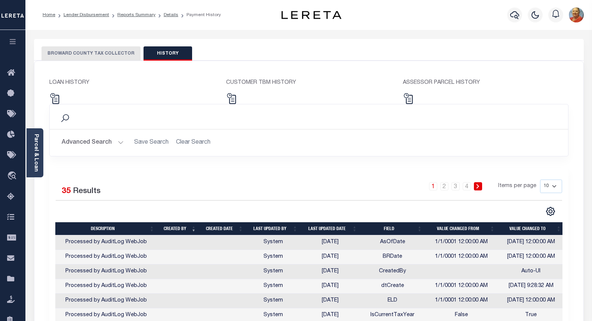
click at [106, 55] on button "BROWARD COUNTY TAX COLLECTOR" at bounding box center [91, 53] width 99 height 14
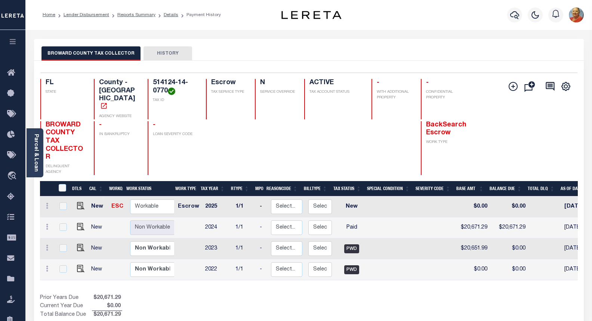
click at [180, 217] on td at bounding box center [188, 227] width 27 height 21
checkbox input "true"
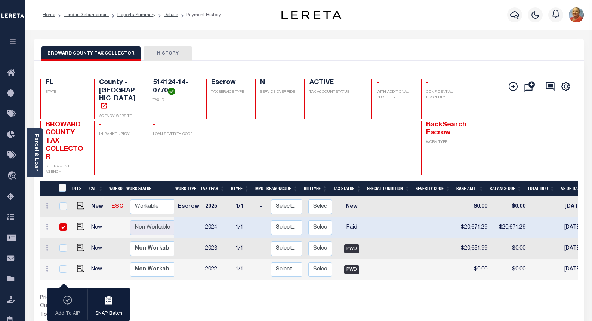
click at [102, 217] on td "New" at bounding box center [98, 227] width 21 height 21
checkbox input "false"
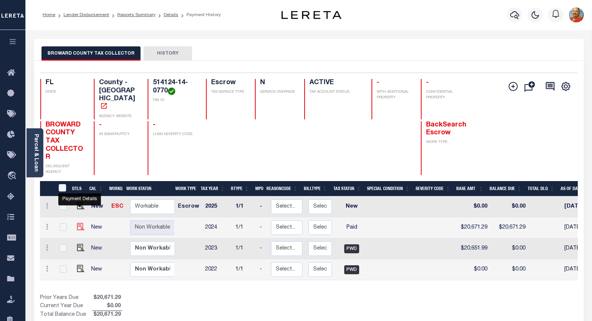
click at [82, 223] on img "" at bounding box center [80, 226] width 7 height 7
checkbox input "true"
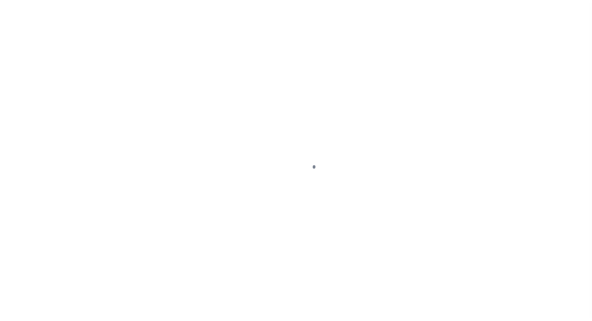
select select "PYD"
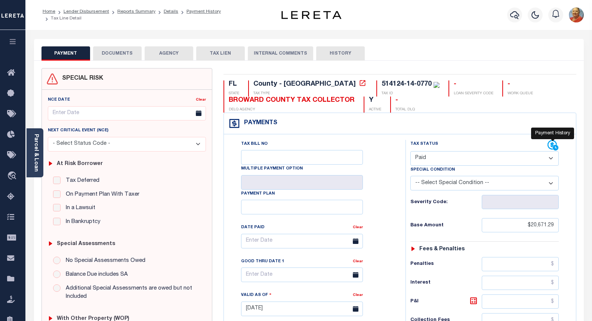
click at [553, 144] on icon at bounding box center [553, 145] width 11 height 11
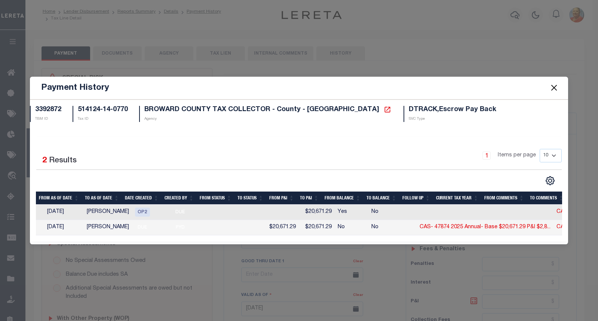
scroll to position [0, 91]
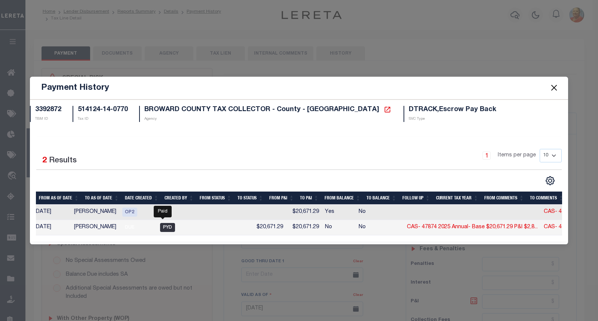
click at [162, 224] on span "PYD" at bounding box center [167, 227] width 15 height 9
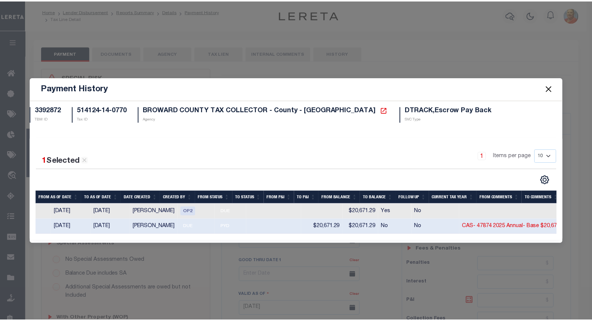
scroll to position [0, 0]
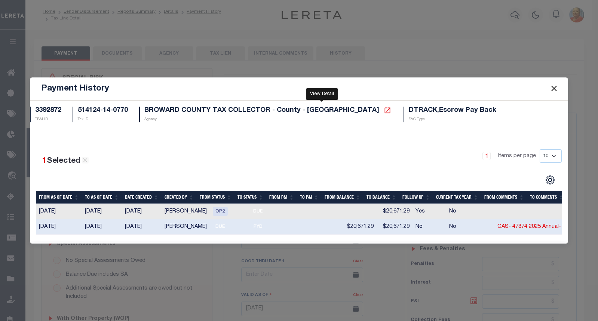
click at [384, 107] on icon at bounding box center [387, 110] width 7 height 7
click at [554, 84] on button "Close" at bounding box center [554, 89] width 10 height 10
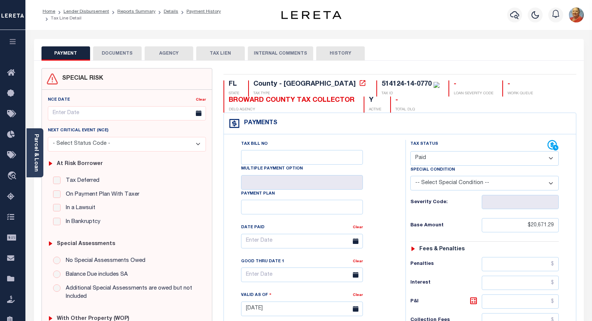
click at [113, 54] on button "DOCUMENTS" at bounding box center [117, 53] width 49 height 14
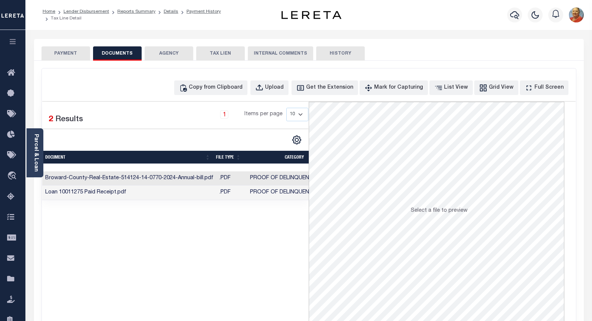
click at [224, 50] on button "TAX LIEN" at bounding box center [220, 53] width 49 height 14
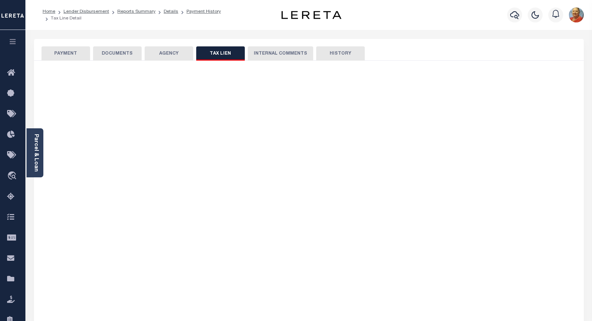
checkbox input "false"
radio input "true"
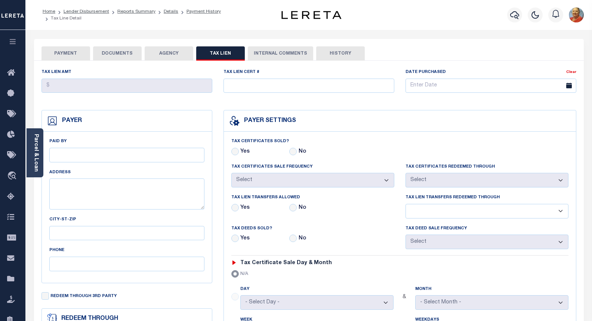
click at [262, 53] on button "INTERNAL COMMENTS" at bounding box center [280, 53] width 65 height 14
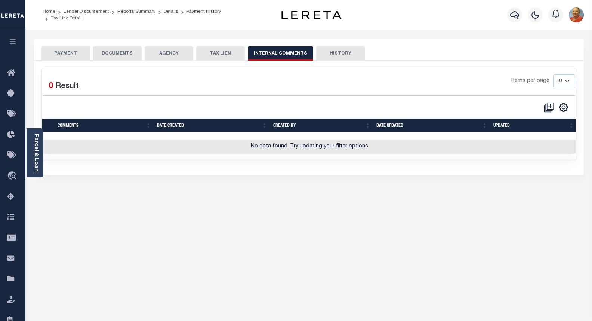
click at [328, 52] on button "HISTORY" at bounding box center [340, 53] width 49 height 14
select select "50"
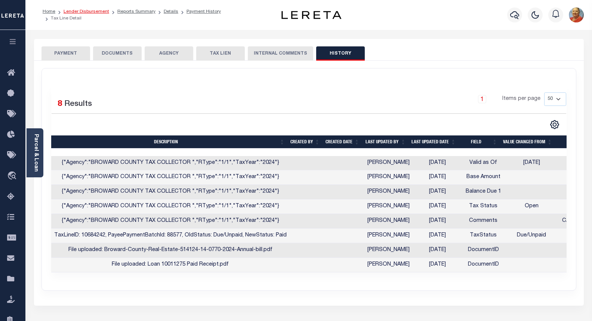
click at [76, 14] on link "Lender Disbursement" at bounding box center [87, 11] width 46 height 4
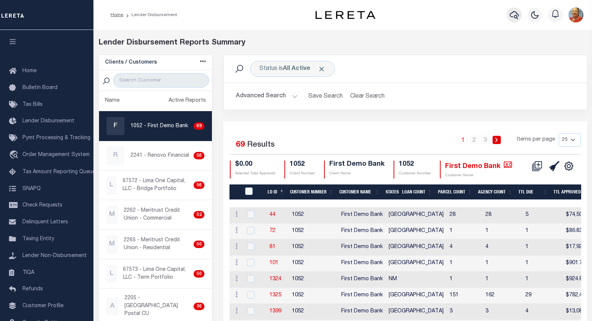
click at [515, 15] on icon "button" at bounding box center [514, 14] width 9 height 9
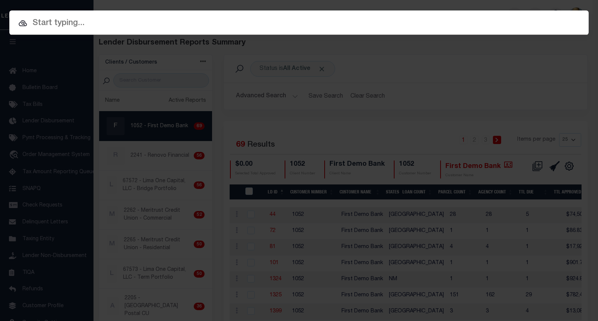
click at [66, 20] on input "text" at bounding box center [298, 23] width 579 height 13
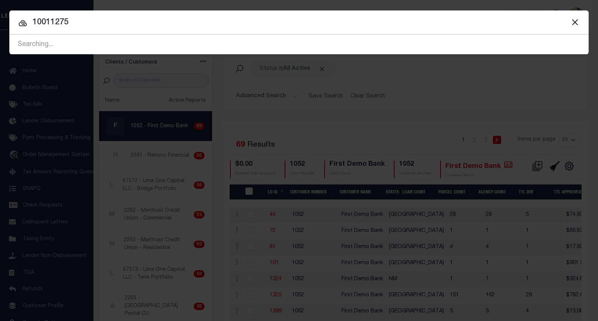
type input "10011275"
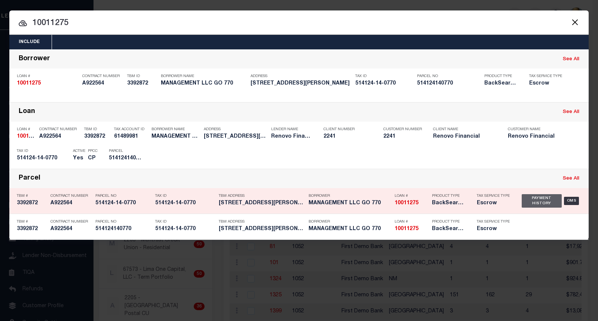
click at [538, 205] on div "Payment History" at bounding box center [542, 200] width 40 height 13
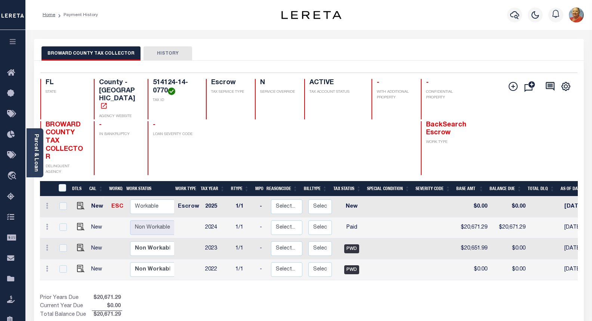
click at [410, 217] on td at bounding box center [393, 227] width 49 height 21
checkbox input "true"
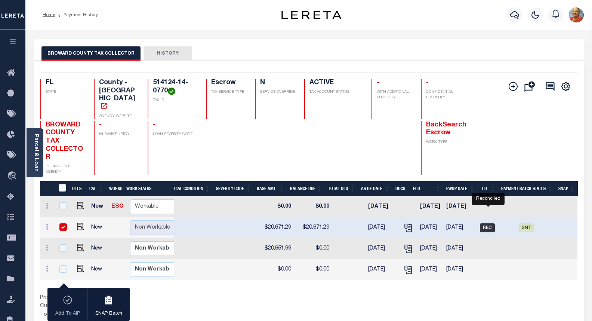
click at [491, 223] on span "REC" at bounding box center [487, 227] width 15 height 9
checkbox input "false"
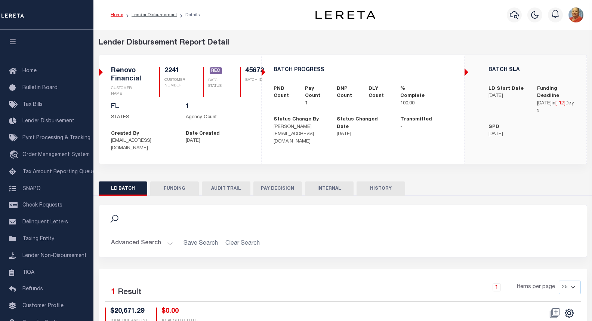
click at [131, 181] on button "LD BATCH" at bounding box center [123, 188] width 49 height 14
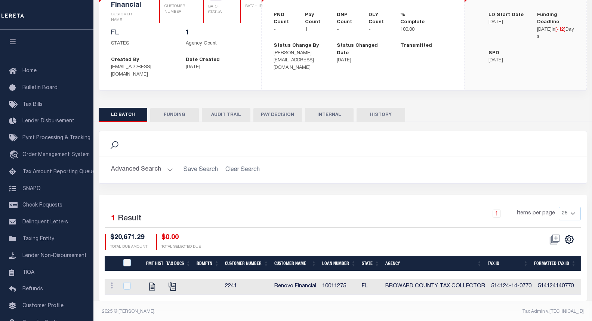
scroll to position [74, 0]
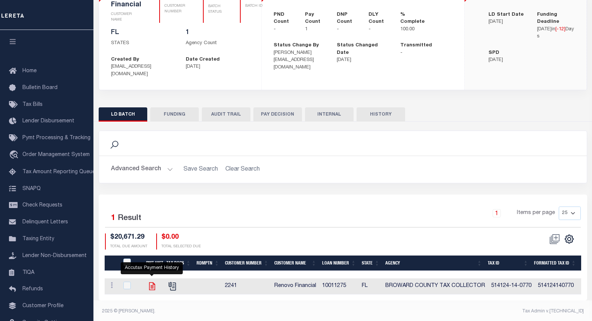
click at [153, 282] on icon "" at bounding box center [152, 286] width 6 height 8
checkbox input "true"
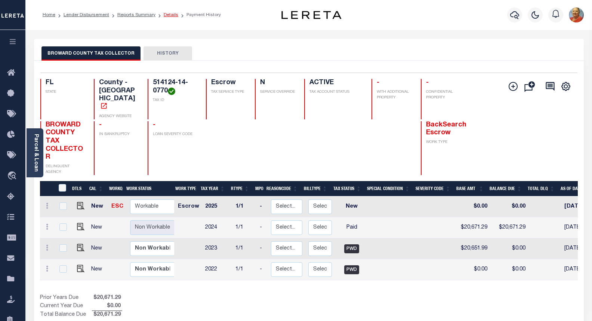
click at [165, 16] on link "Details" at bounding box center [171, 15] width 15 height 4
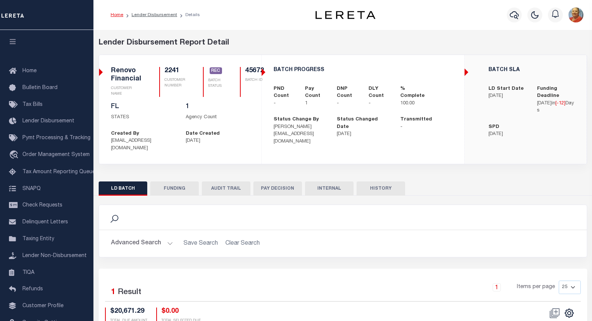
click at [227, 181] on button "AUDIT TRAIL" at bounding box center [226, 188] width 49 height 14
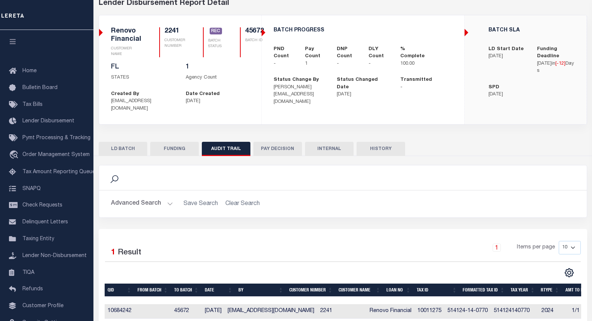
scroll to position [64, 0]
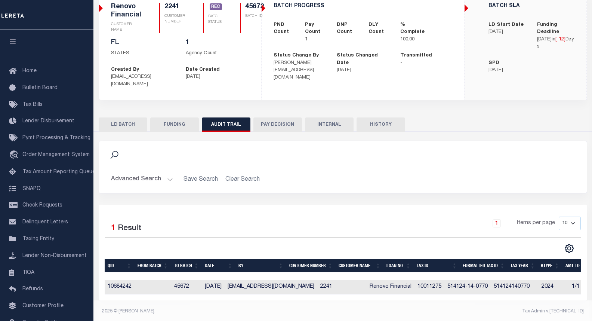
click at [284, 117] on button "PAY DECISION" at bounding box center [278, 124] width 49 height 14
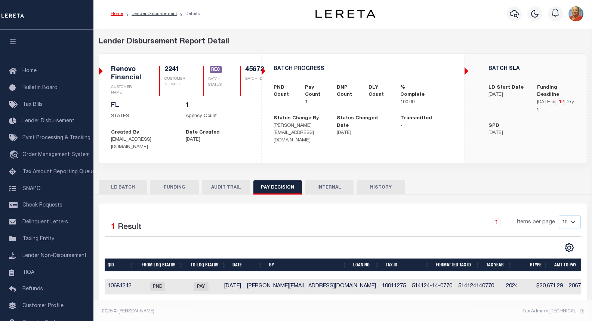
scroll to position [0, 7]
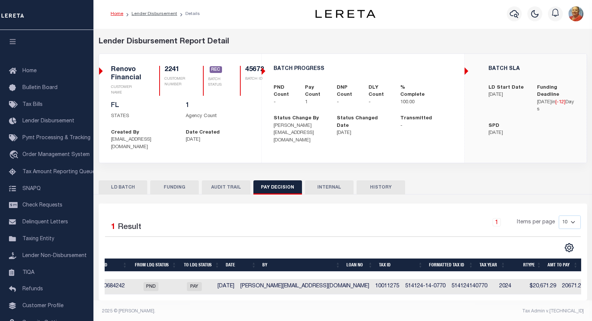
click at [164, 183] on button "FUNDING" at bounding box center [174, 187] width 49 height 14
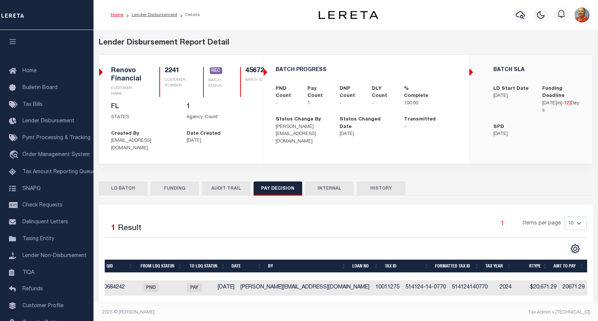
type input "$20,671.29"
type input "$0"
type input "[DATE]"
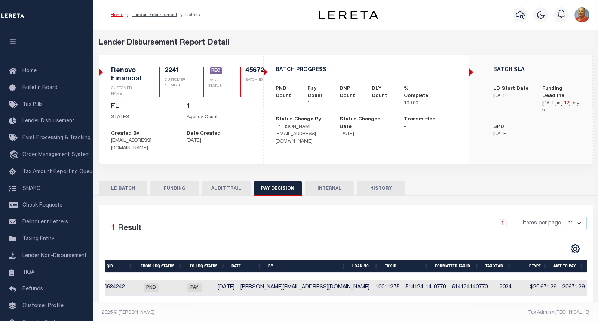
type input "20250819MMQFMP2700320008191718FT03"
type input "[DATE]"
select select "100"
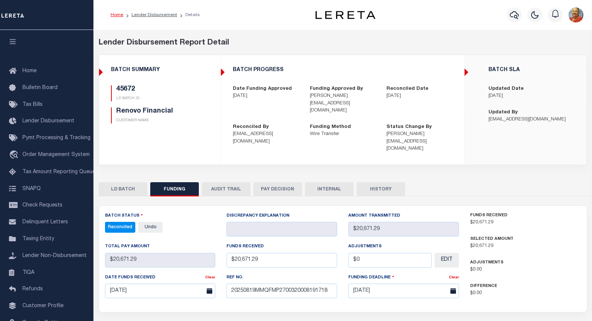
select select "100"
click at [128, 182] on button "LD BATCH" at bounding box center [123, 189] width 49 height 14
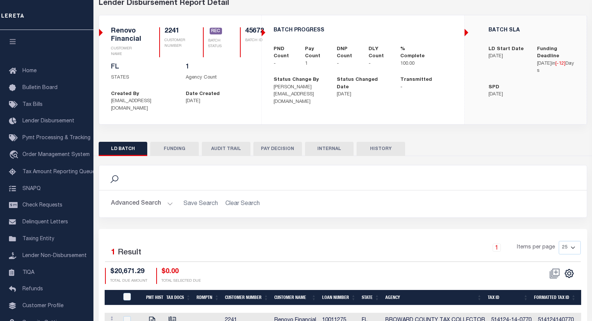
scroll to position [74, 0]
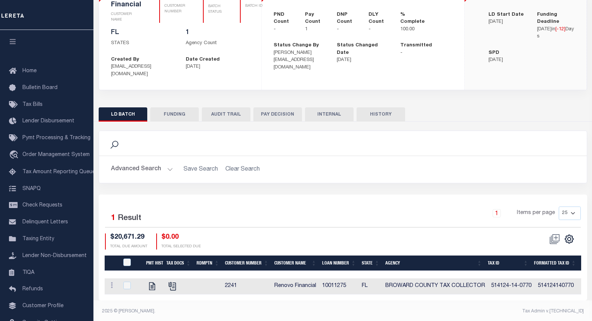
click at [223, 109] on button "AUDIT TRAIL" at bounding box center [226, 114] width 49 height 14
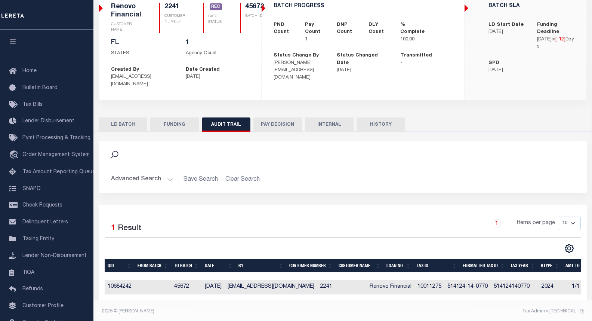
scroll to position [0, 16]
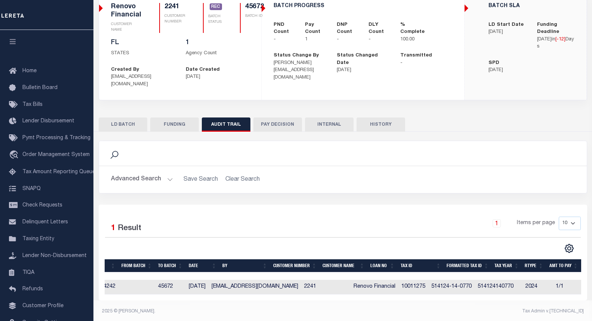
click at [523, 280] on td "2024" at bounding box center [538, 287] width 30 height 15
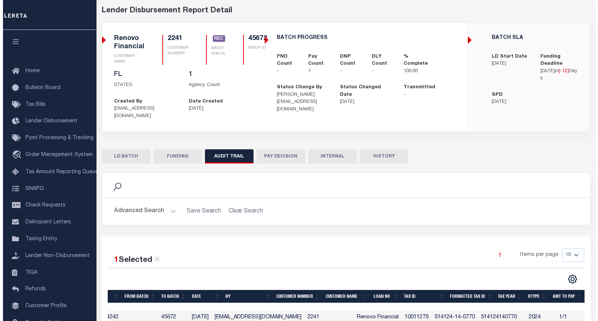
scroll to position [25, 0]
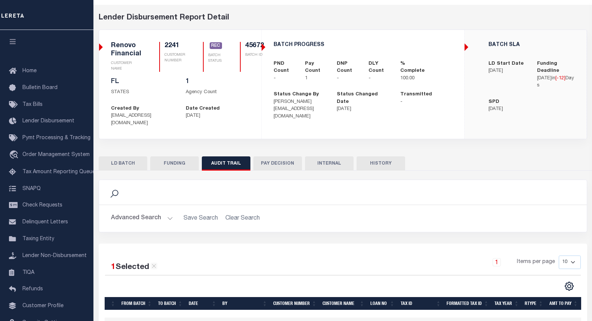
click at [263, 48] on div "BATCH PROGRESS PND Count - Pay Count 1 DNP Count - DLY Count - -" at bounding box center [363, 81] width 203 height 102
click at [211, 46] on span "REC" at bounding box center [216, 45] width 13 height 7
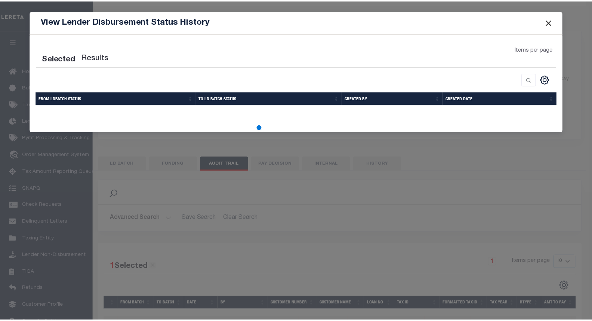
scroll to position [0, 10]
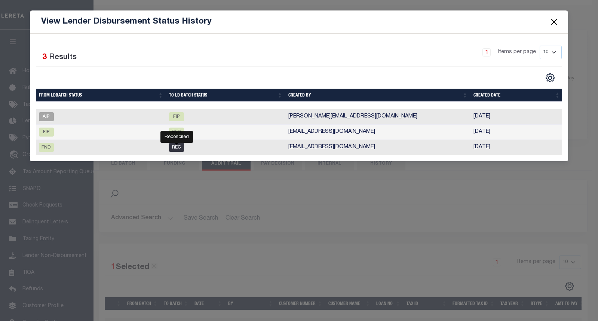
click at [182, 148] on span "REC" at bounding box center [176, 147] width 15 height 9
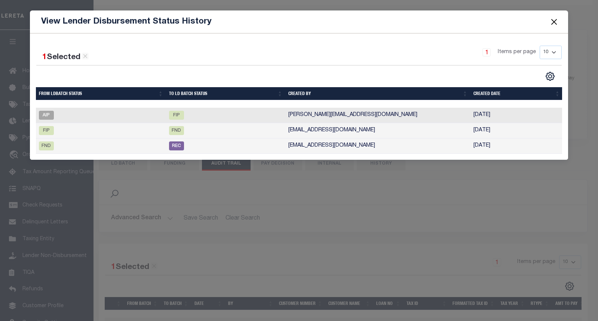
click at [556, 21] on button "Close" at bounding box center [554, 22] width 10 height 10
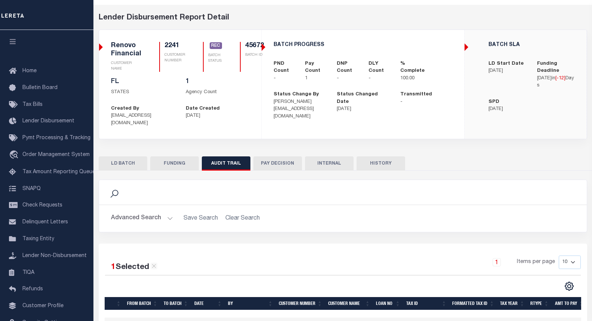
click at [165, 158] on button "FUNDING" at bounding box center [174, 163] width 49 height 14
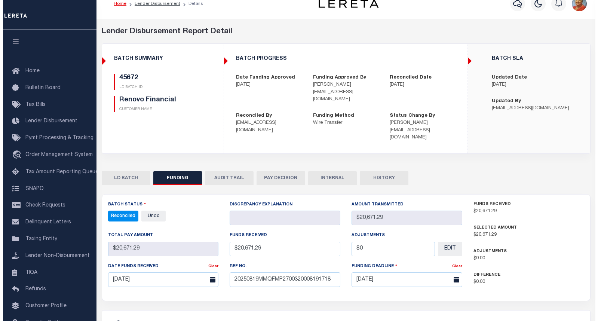
scroll to position [0, 0]
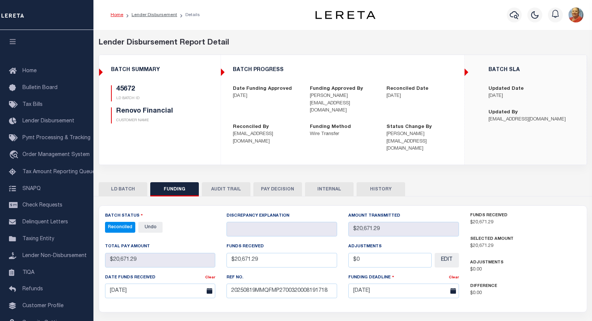
click at [233, 182] on button "AUDIT TRAIL" at bounding box center [226, 189] width 49 height 14
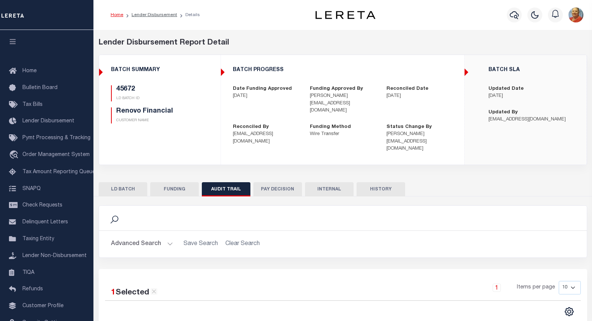
click at [270, 182] on button "PAY DECISION" at bounding box center [278, 189] width 49 height 14
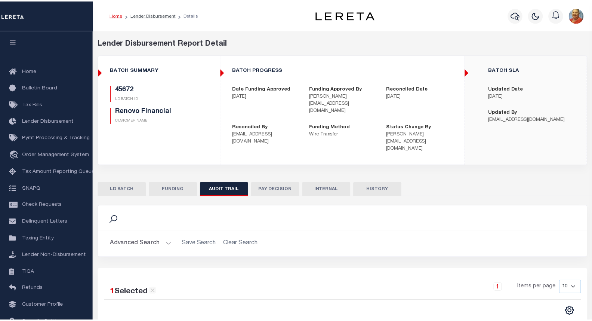
scroll to position [0, 1]
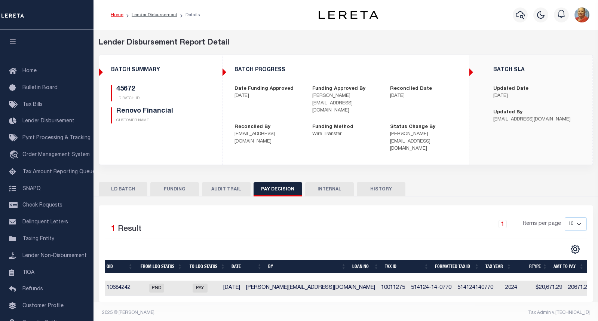
click at [324, 182] on button "INTERNAL" at bounding box center [329, 189] width 49 height 14
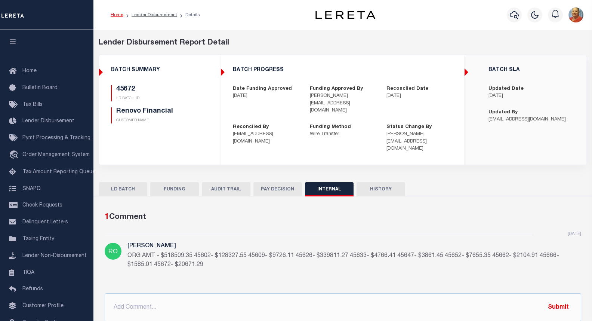
click at [368, 182] on button "HISTORY" at bounding box center [381, 189] width 49 height 14
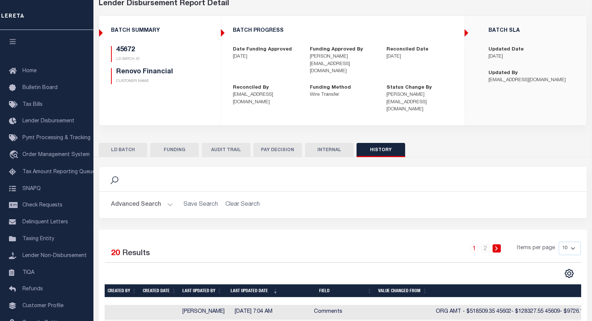
scroll to position [75, 0]
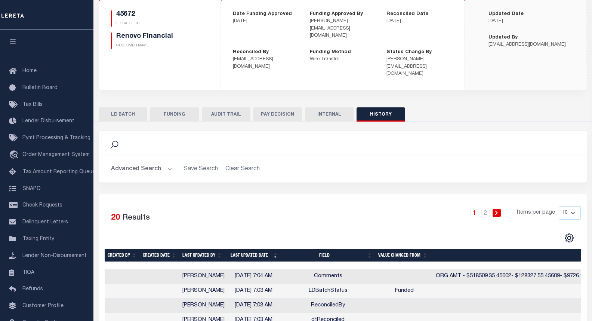
click at [132, 107] on button "LD BATCH" at bounding box center [123, 114] width 49 height 14
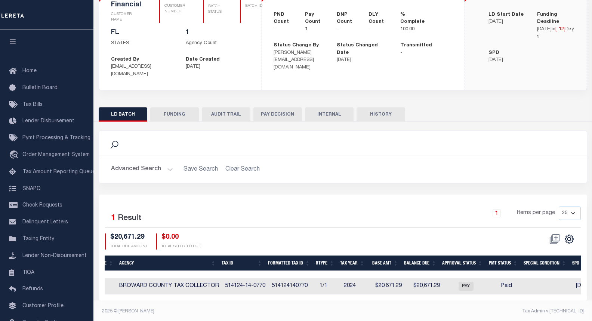
scroll to position [0, 0]
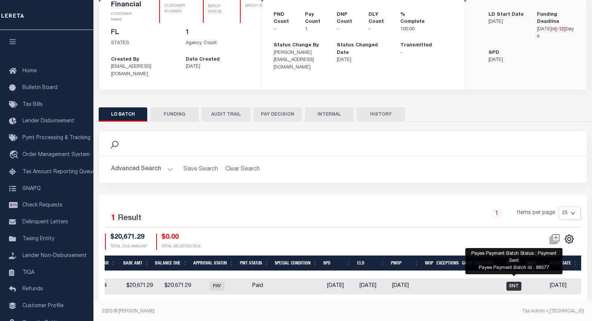
click at [514, 282] on span "SNT" at bounding box center [514, 286] width 15 height 9
checkbox input "true"
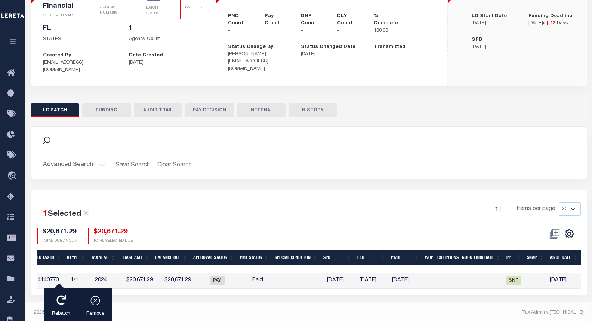
click at [149, 103] on button "AUDIT TRAIL" at bounding box center [158, 110] width 49 height 14
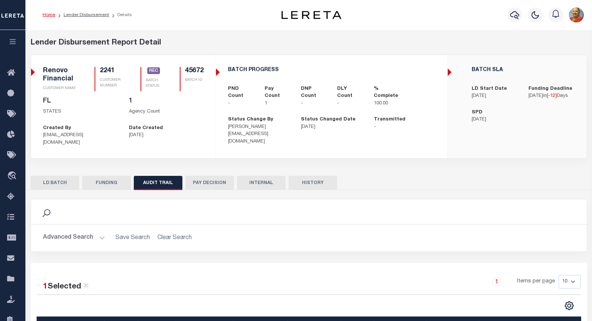
click at [31, 72] on div "2241 CLIENT NUMBER Renovo Financial CLIENT NAME 2241 CUSTOMER NUMBER CUSTOMER N…" at bounding box center [123, 106] width 185 height 103
click at [73, 15] on link "Lender Disbursement" at bounding box center [87, 15] width 46 height 4
checkbox input "true"
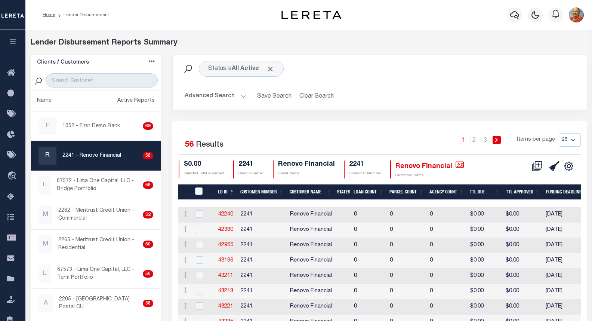
click at [47, 12] on li "Home" at bounding box center [49, 15] width 13 height 7
click at [512, 15] on icon "button" at bounding box center [515, 14] width 9 height 9
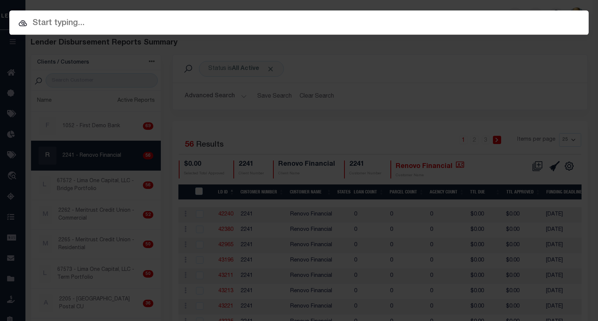
click at [70, 24] on input "text" at bounding box center [298, 23] width 579 height 13
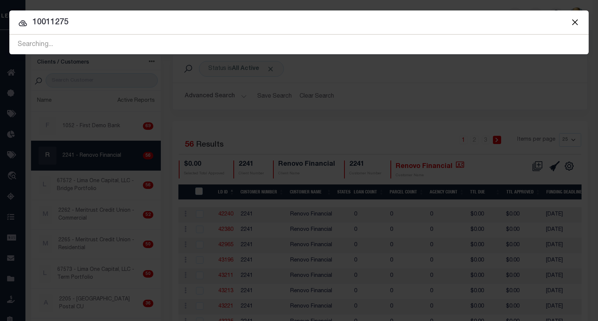
type input "10011275"
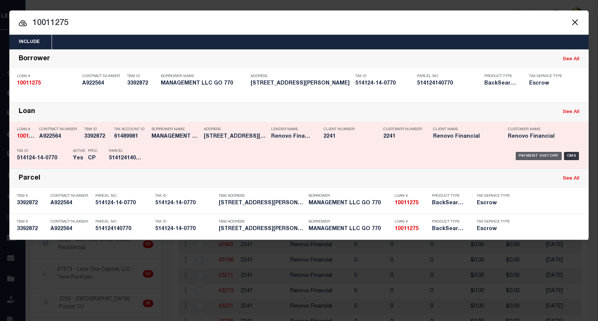
click at [540, 156] on div "Payment History" at bounding box center [539, 156] width 46 height 8
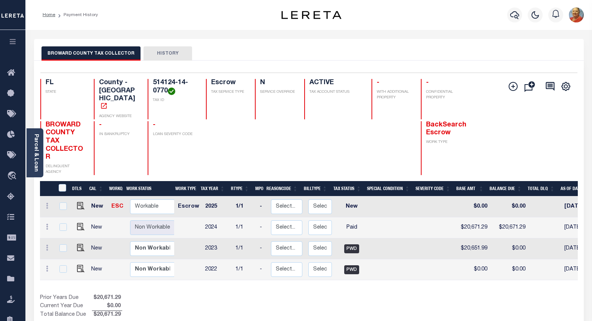
click at [162, 53] on button "HISTORY" at bounding box center [168, 53] width 49 height 14
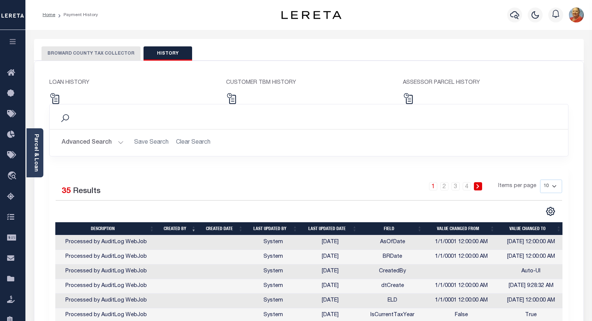
click at [78, 55] on button "BROWARD COUNTY TAX COLLECTOR" at bounding box center [91, 53] width 99 height 14
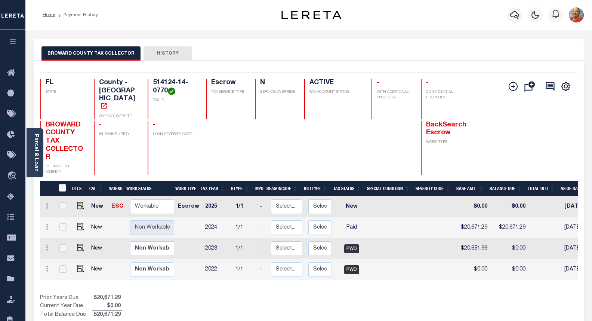
scroll to position [0, 200]
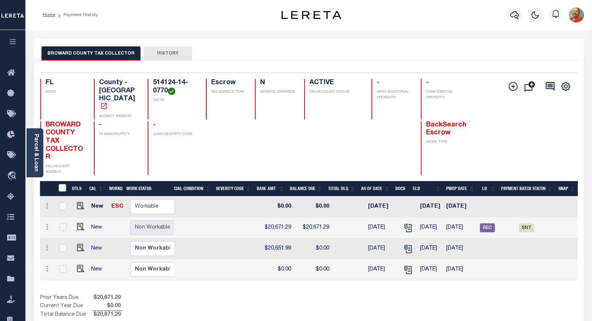
click at [193, 217] on td at bounding box center [196, 227] width 49 height 21
checkbox input "true"
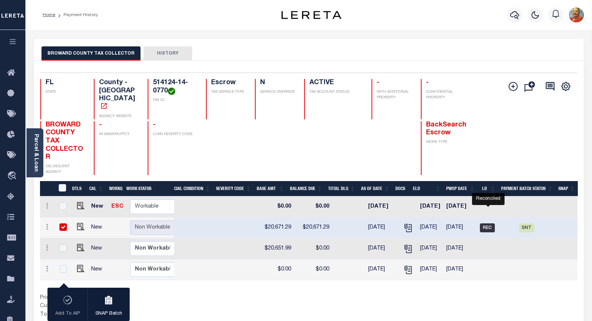
click at [486, 223] on span "REC" at bounding box center [487, 227] width 15 height 9
checkbox input "false"
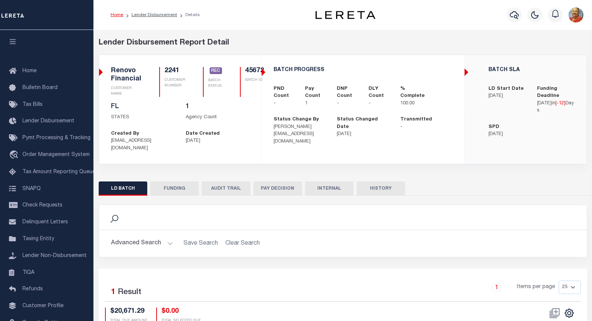
click at [174, 183] on button "FUNDING" at bounding box center [174, 188] width 49 height 14
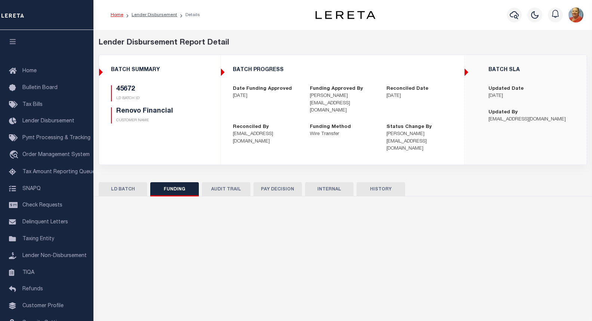
type input "$20,671.29"
type input "$0"
type input "[DATE]"
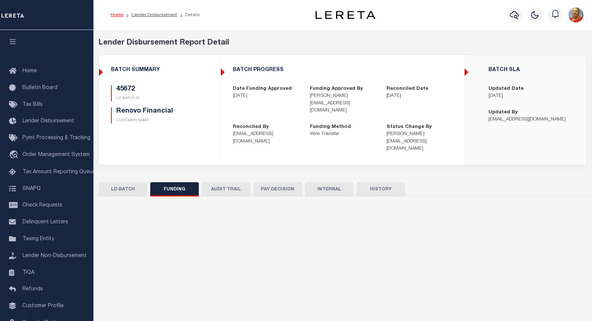
type input "20250819MMQFMP2700320008191718FT03"
type input "[DATE]"
select select "100"
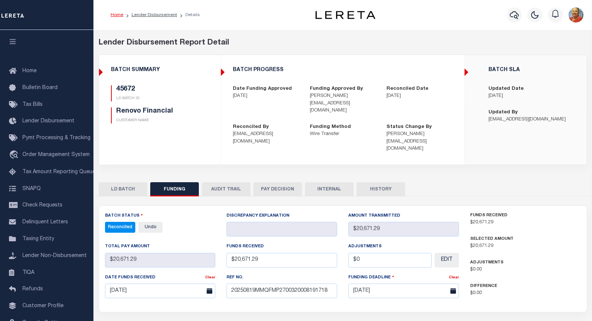
select select "100"
click at [221, 182] on button "AUDIT TRAIL" at bounding box center [226, 189] width 49 height 14
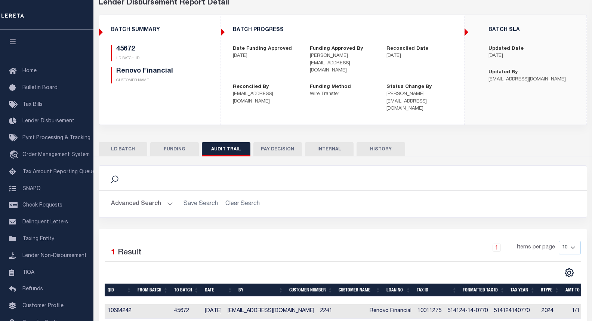
scroll to position [48, 0]
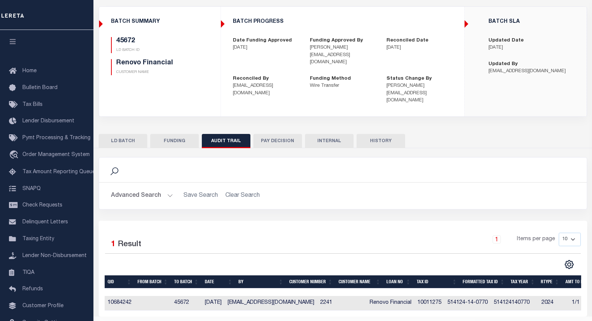
click at [330, 134] on button "INTERNAL" at bounding box center [329, 141] width 49 height 14
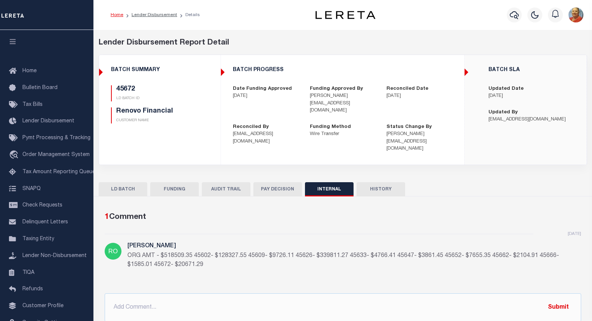
click at [380, 182] on button "HISTORY" at bounding box center [381, 189] width 49 height 14
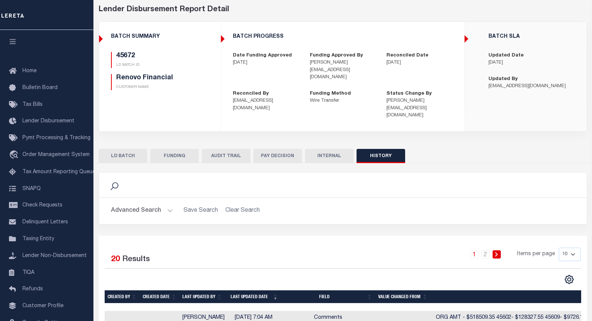
scroll to position [30, 0]
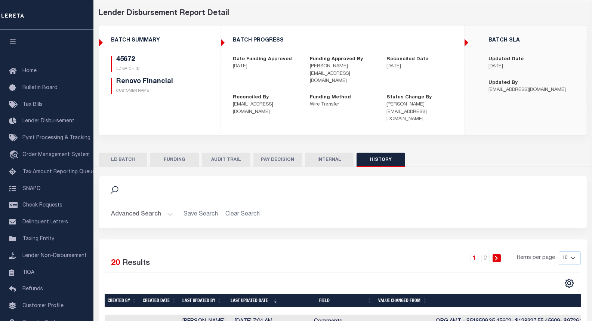
click at [267, 153] on button "PAY DECISION" at bounding box center [278, 160] width 49 height 14
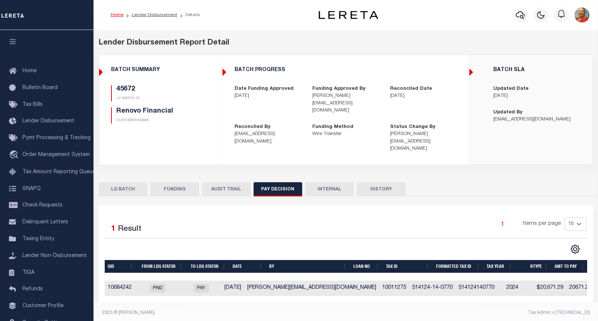
click at [131, 182] on button "LD BATCH" at bounding box center [123, 189] width 49 height 14
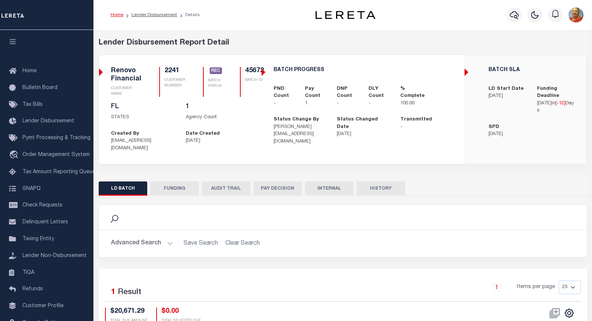
click at [466, 72] on div "BATCH SLA LD Start Date 08/15/2025 Funding Deadline 08/21/2025 in [ -12 ] Days …" at bounding box center [526, 109] width 122 height 109
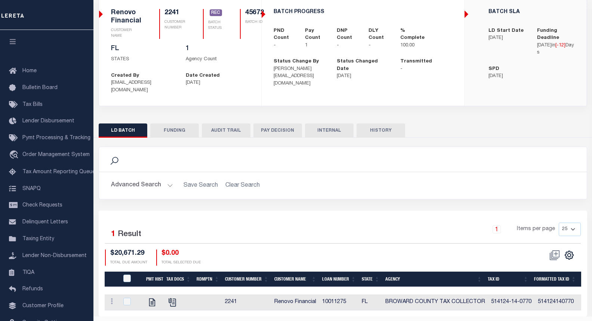
scroll to position [74, 0]
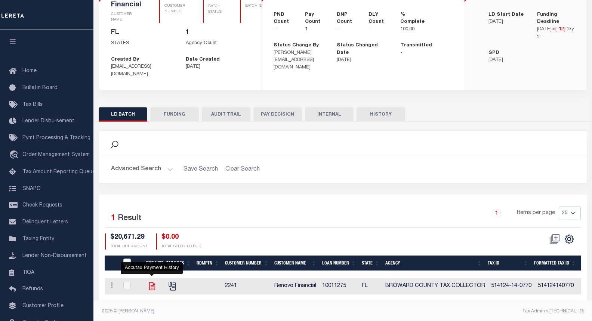
click at [153, 281] on icon "" at bounding box center [152, 286] width 10 height 10
checkbox input "true"
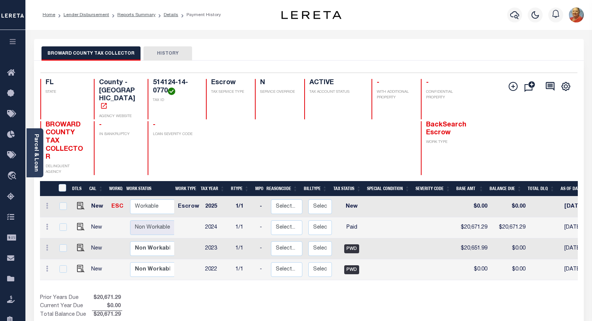
click at [177, 53] on button "HISTORY" at bounding box center [168, 53] width 49 height 14
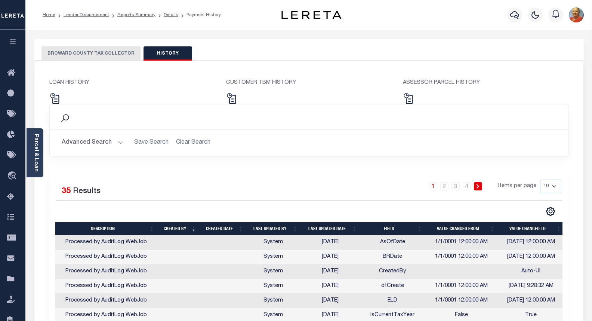
click at [92, 56] on button "BROWARD COUNTY TAX COLLECTOR" at bounding box center [91, 53] width 99 height 14
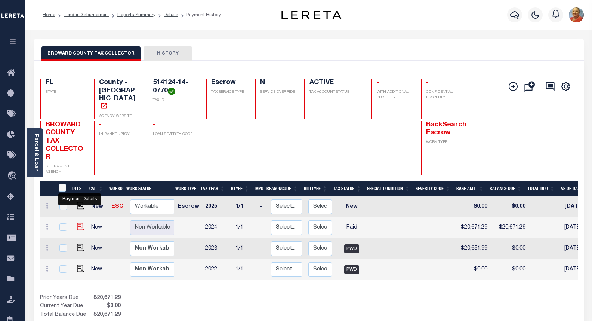
click at [79, 223] on img "" at bounding box center [80, 226] width 7 height 7
checkbox input "true"
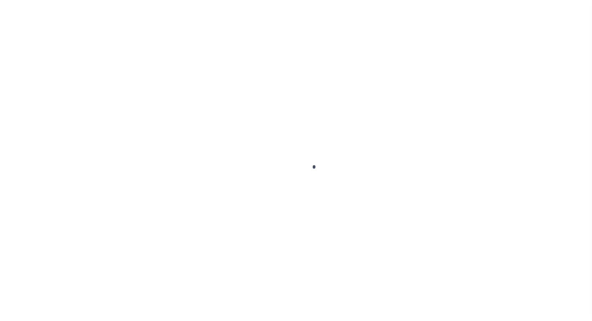
select select "PYD"
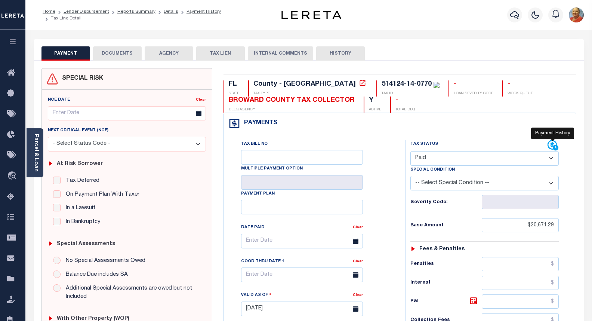
click at [556, 146] on icon at bounding box center [556, 148] width 6 height 6
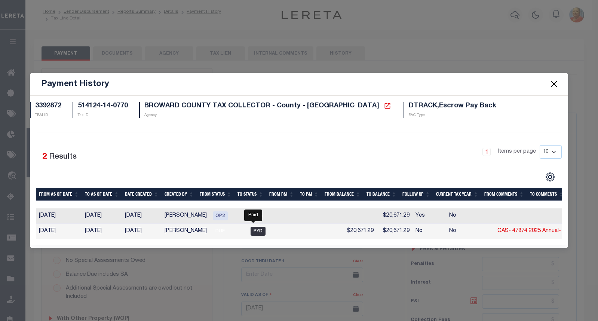
click at [252, 230] on span "PYD" at bounding box center [258, 231] width 15 height 9
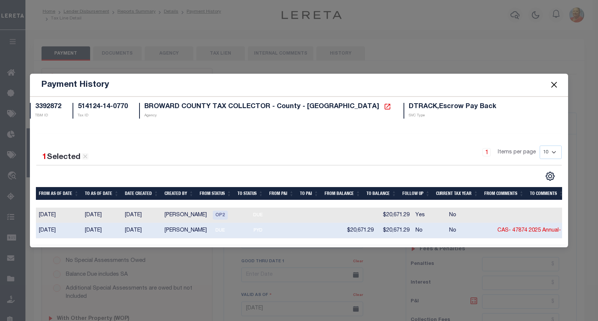
click at [68, 230] on td "08/15/2025" at bounding box center [59, 230] width 46 height 15
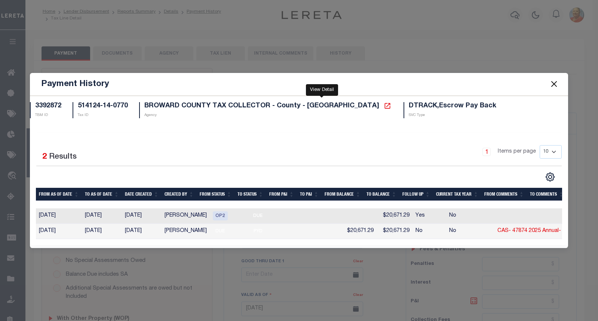
click at [384, 102] on icon at bounding box center [387, 105] width 7 height 7
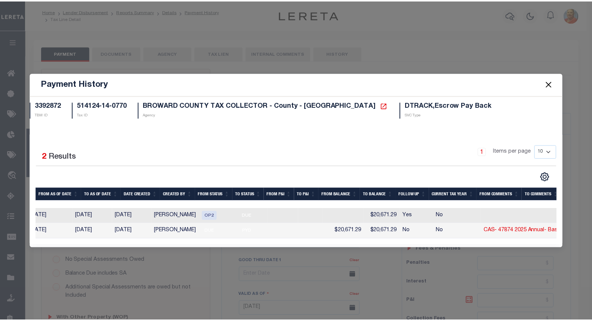
scroll to position [0, 183]
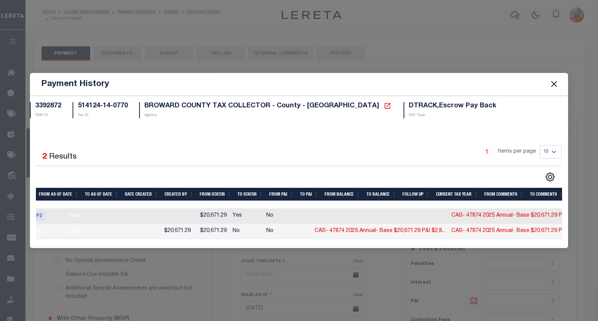
click at [281, 230] on td "No" at bounding box center [287, 231] width 48 height 15
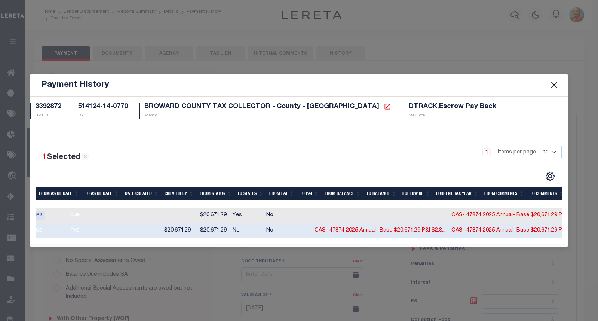
click at [560, 83] on span at bounding box center [554, 84] width 28 height 21
click at [558, 82] on button "Close" at bounding box center [554, 85] width 10 height 10
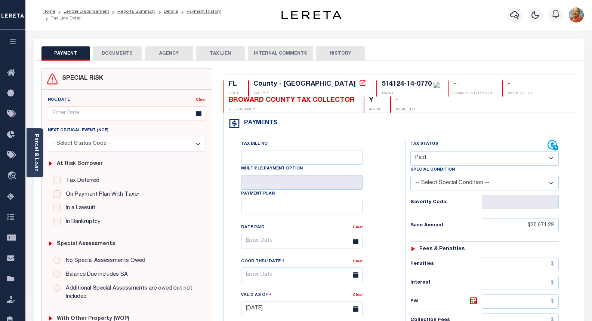
click at [259, 52] on button "INTERNAL COMMENTS" at bounding box center [280, 53] width 65 height 14
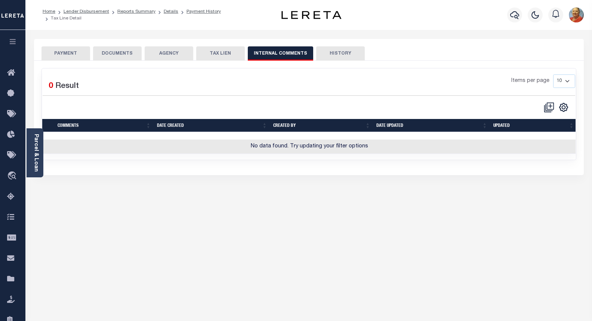
click at [169, 56] on button "AGENCY" at bounding box center [169, 53] width 49 height 14
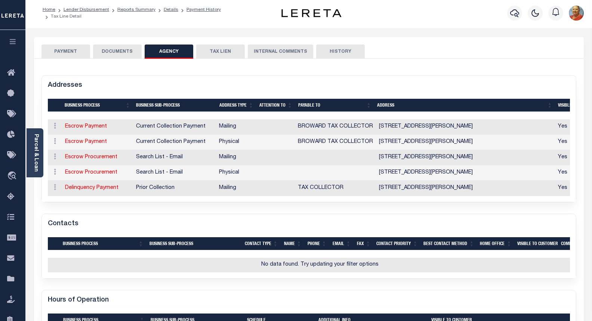
scroll to position [0, 0]
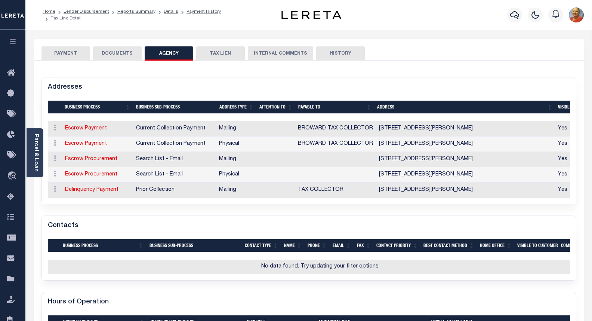
click at [120, 55] on button "DOCUMENTS" at bounding box center [117, 53] width 49 height 14
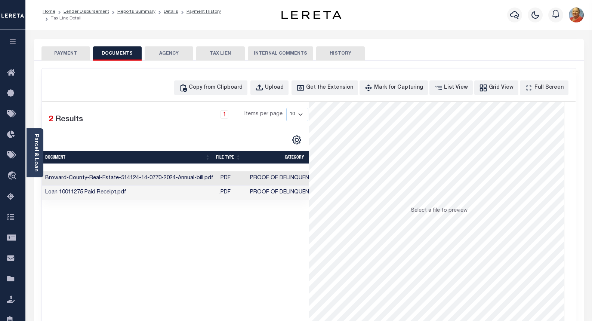
click at [74, 53] on button "PAYMENT" at bounding box center [66, 53] width 49 height 14
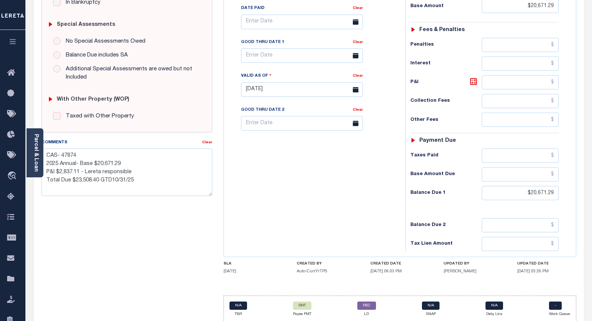
scroll to position [244, 0]
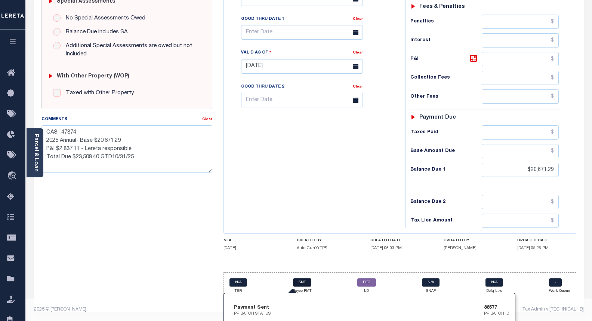
click at [301, 282] on link "SNT" at bounding box center [302, 282] width 18 height 8
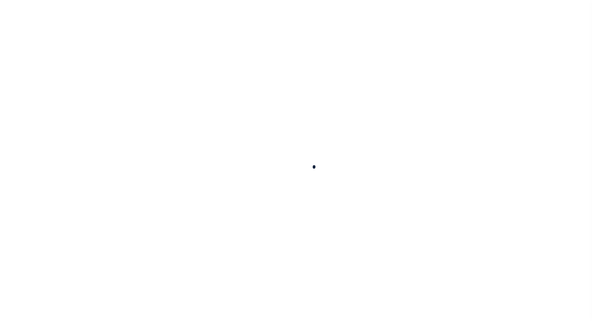
select select "SNT"
type input "[DATE]"
type input "$20,671.29"
select select "CCK"
type input "316A-231601544"
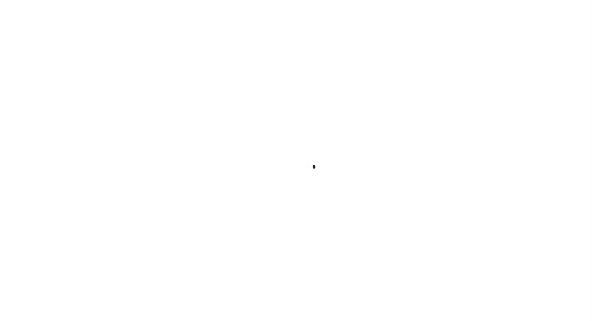
select select "[PERSON_NAME]"
checkbox input "true"
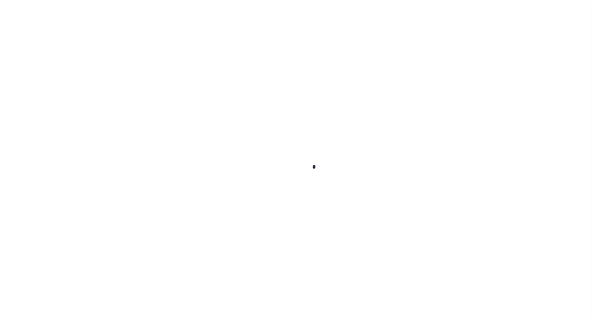
select select "FDX"
type input "[DATE]"
type input "$25.44"
type input "883880925900"
type input "1"
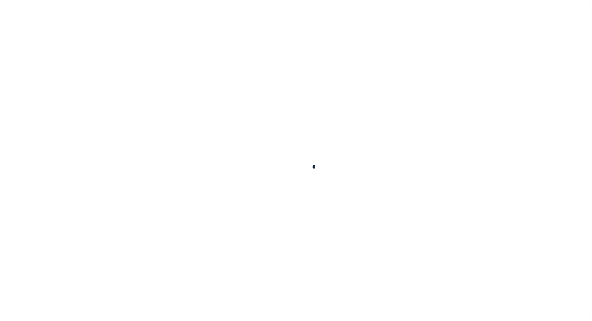
radio input "true"
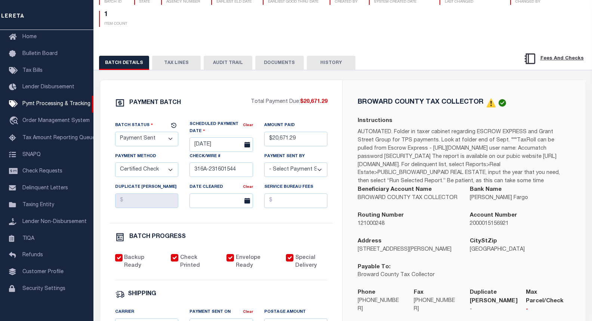
scroll to position [75, 0]
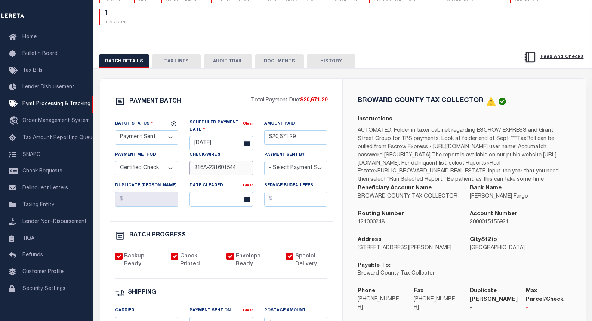
drag, startPoint x: 244, startPoint y: 171, endPoint x: 191, endPoint y: 169, distance: 52.4
click at [191, 169] on input "316A-231601544" at bounding box center [222, 168] width 64 height 15
drag, startPoint x: 484, startPoint y: 100, endPoint x: 356, endPoint y: 102, distance: 127.9
click at [356, 102] on div "BROWARD COUNTY TAX COLLECTOR Instructions AUTOMATED. Folder in taxer cabinet re…" at bounding box center [464, 209] width 225 height 224
copy h5 "BROWARD COUNTY TAX COLLECTOR"
